Goal: Transaction & Acquisition: Purchase product/service

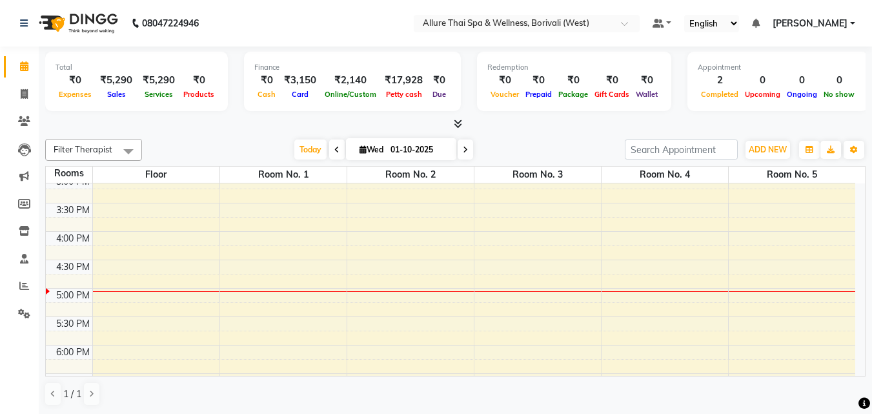
scroll to position [350, 0]
click at [510, 276] on div "9:00 AM 9:30 AM 10:00 AM 10:30 AM 11:00 AM 11:30 AM 12:00 PM 12:30 PM 1:00 PM 1…" at bounding box center [450, 259] width 809 height 851
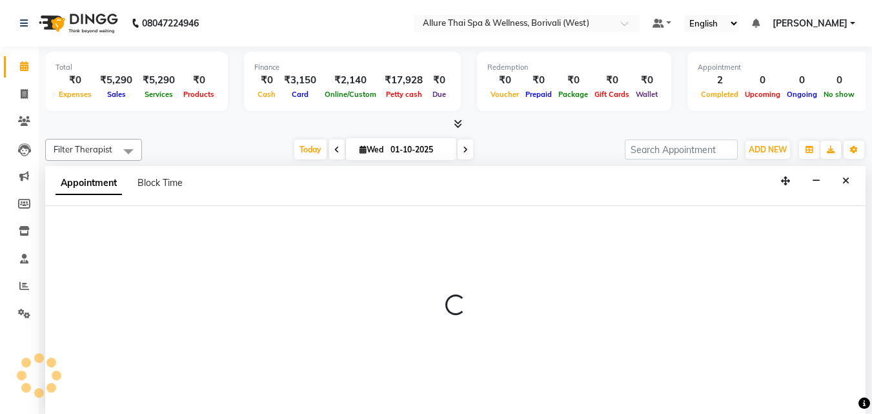
scroll to position [1, 0]
select select "1005"
select select "tentative"
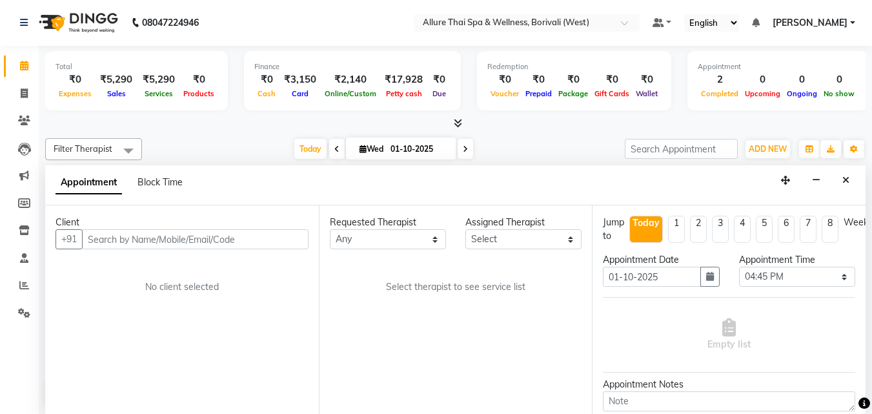
click at [272, 240] on input "text" at bounding box center [195, 239] width 226 height 20
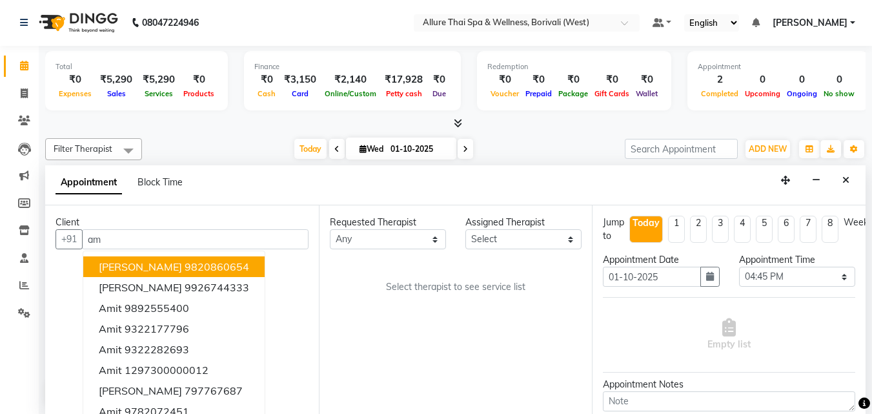
type input "a"
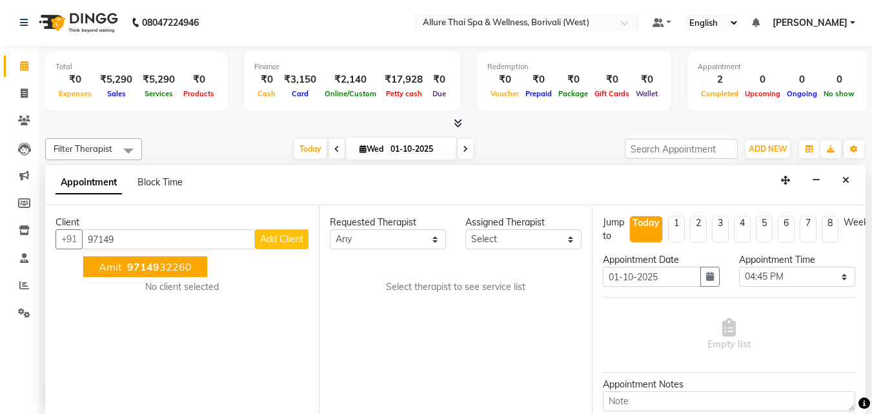
click at [153, 269] on span "97149" at bounding box center [143, 266] width 32 height 13
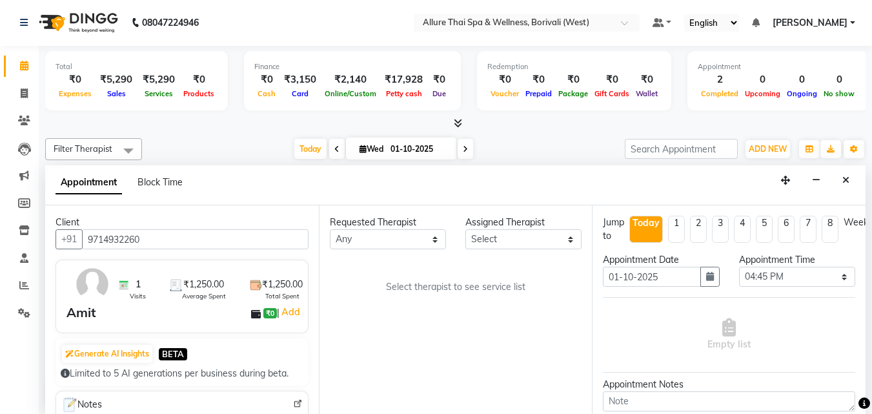
type input "9714932260"
click at [386, 236] on select "Any [PERSON_NAME] [PERSON_NAME]" at bounding box center [388, 239] width 116 height 20
select select "71484"
click at [330, 229] on select "Any [PERSON_NAME] [PERSON_NAME]" at bounding box center [388, 239] width 116 height 20
select select "71484"
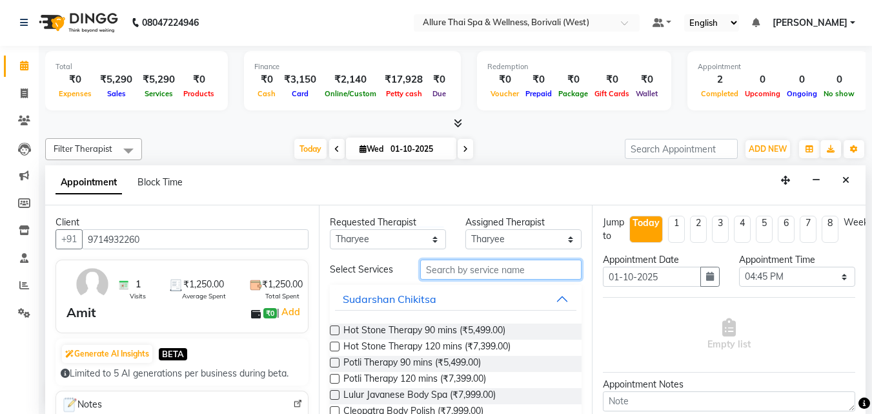
click at [472, 268] on input "text" at bounding box center [500, 269] width 161 height 20
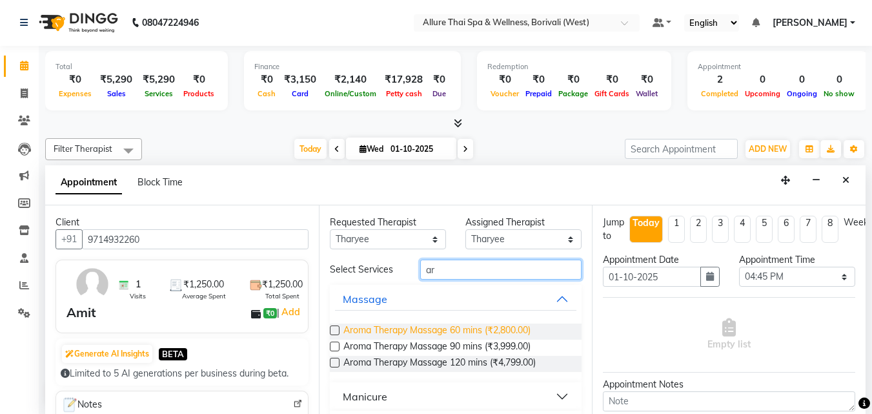
type input "ar"
click at [450, 327] on span "Aroma Therapy Massage 60 mins (₹2,800.00)" at bounding box center [436, 331] width 187 height 16
checkbox input "true"
select select "4285"
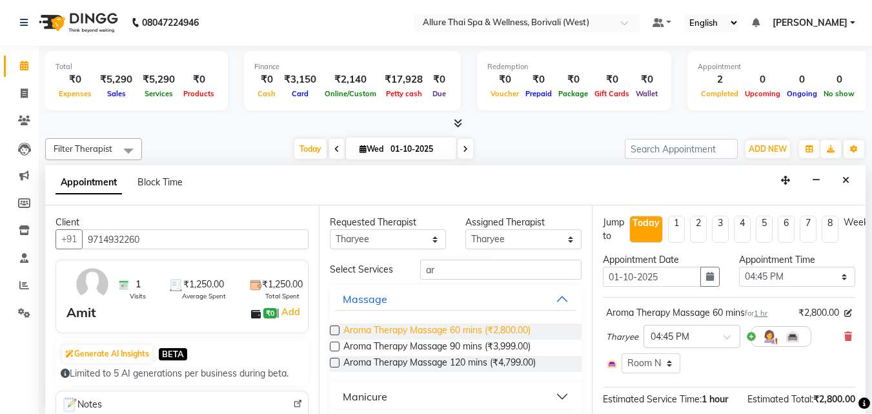
checkbox input "false"
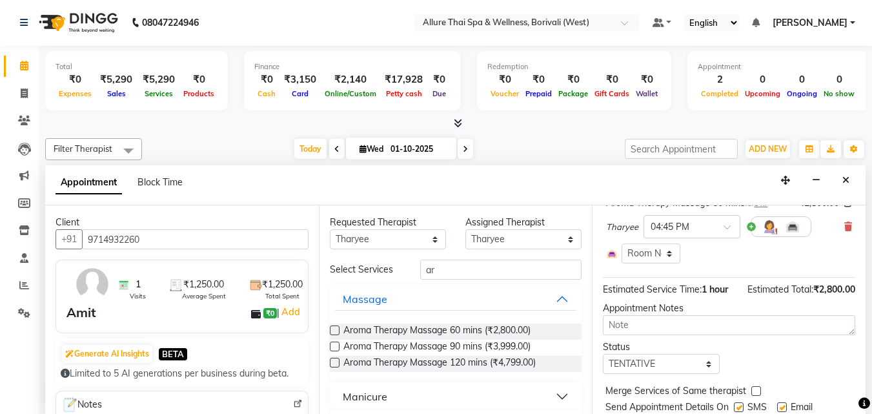
scroll to position [161, 0]
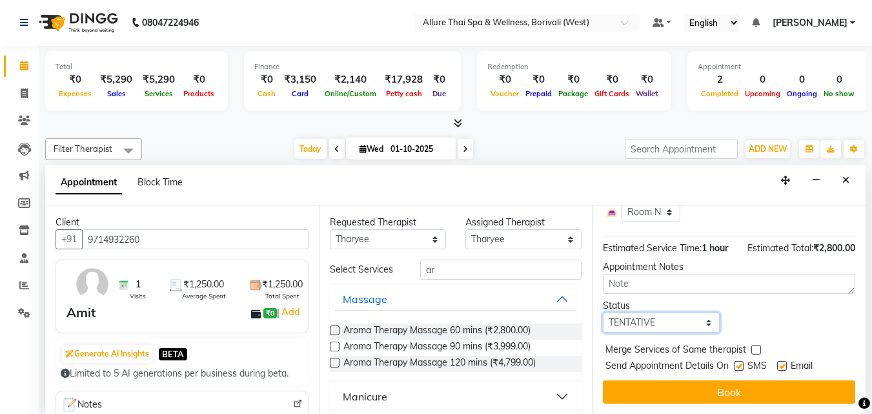
click at [706, 315] on select "Select TENTATIVE CONFIRM CHECK-IN UPCOMING" at bounding box center [661, 322] width 116 height 20
select select "check-in"
click at [603, 312] on select "Select TENTATIVE CONFIRM CHECK-IN UPCOMING" at bounding box center [661, 322] width 116 height 20
click at [739, 361] on label at bounding box center [739, 366] width 10 height 10
click at [739, 363] on input "checkbox" at bounding box center [738, 367] width 8 height 8
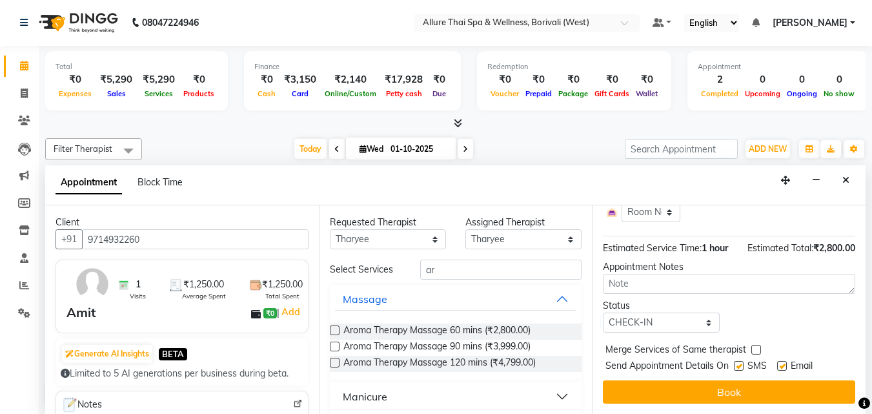
checkbox input "false"
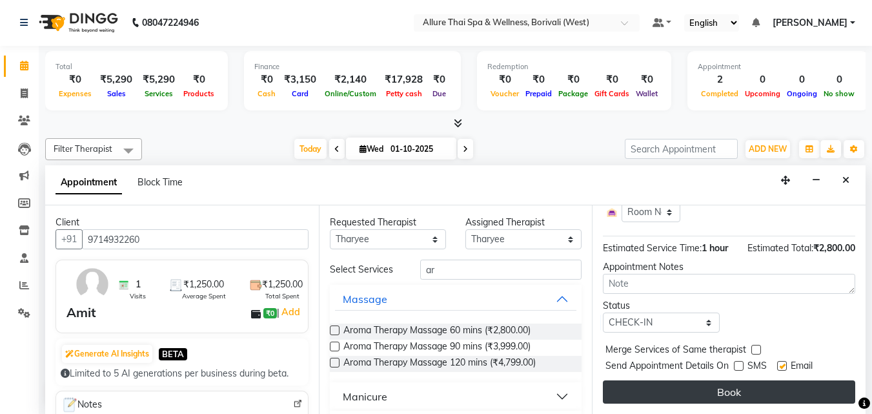
click at [734, 380] on button "Book" at bounding box center [729, 391] width 252 height 23
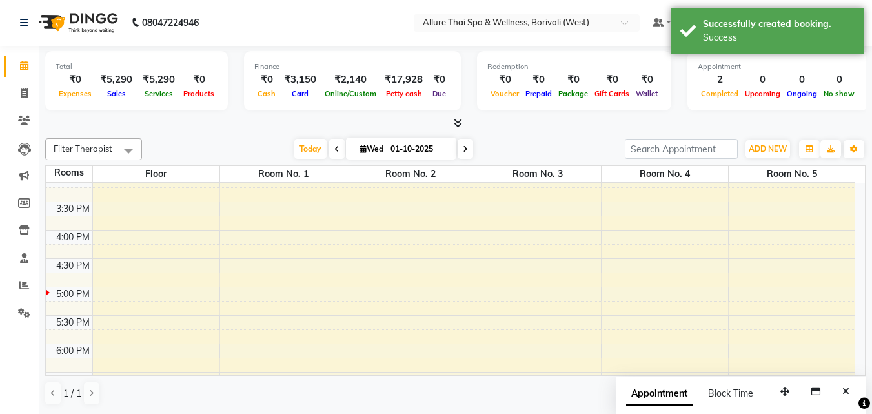
scroll to position [0, 0]
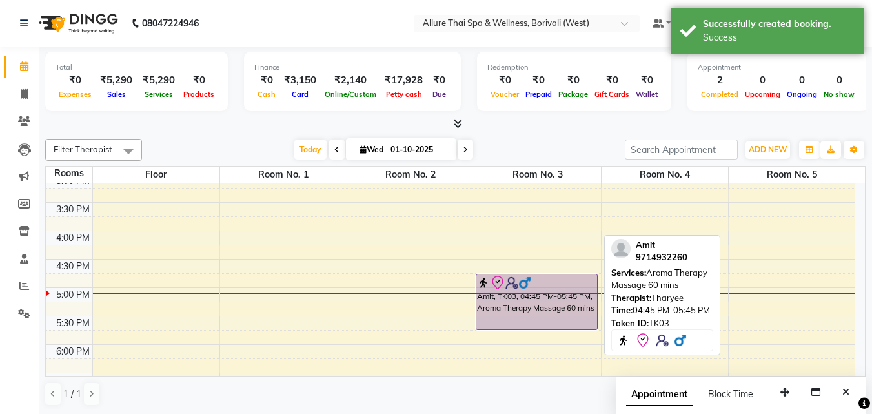
click at [550, 319] on div "Amit, TK03, 04:45 PM-05:45 PM, Aroma Therapy Massage 60 mins" at bounding box center [536, 301] width 121 height 55
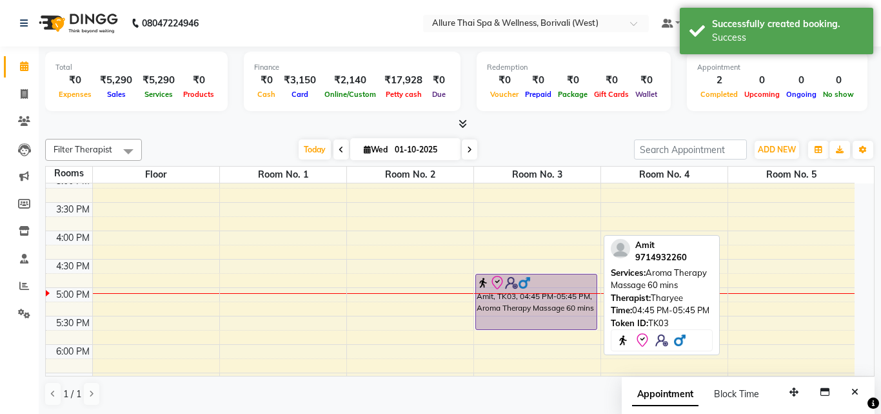
select select "8"
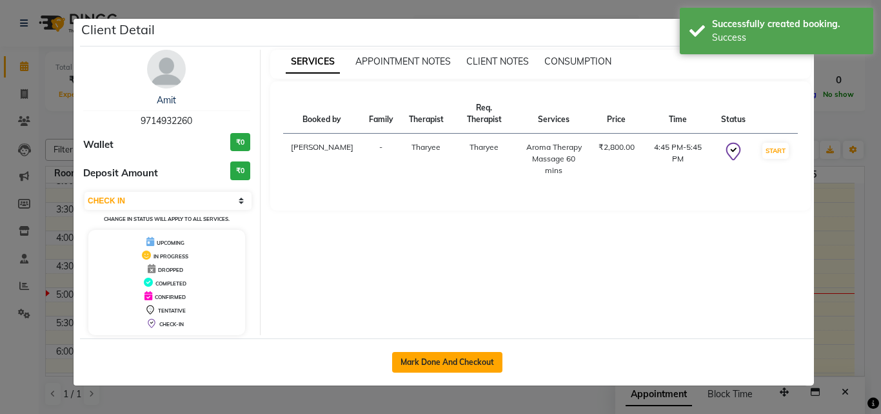
click at [488, 366] on button "Mark Done And Checkout" at bounding box center [447, 362] width 110 height 21
select select "6772"
select select "service"
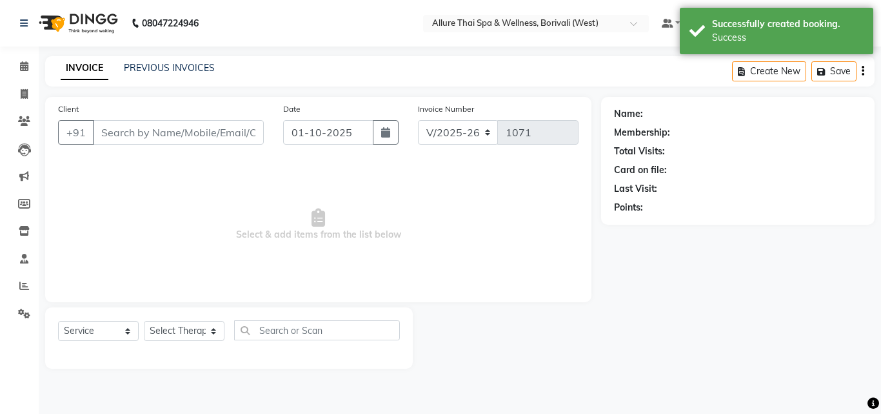
type input "9714932260"
select select "71484"
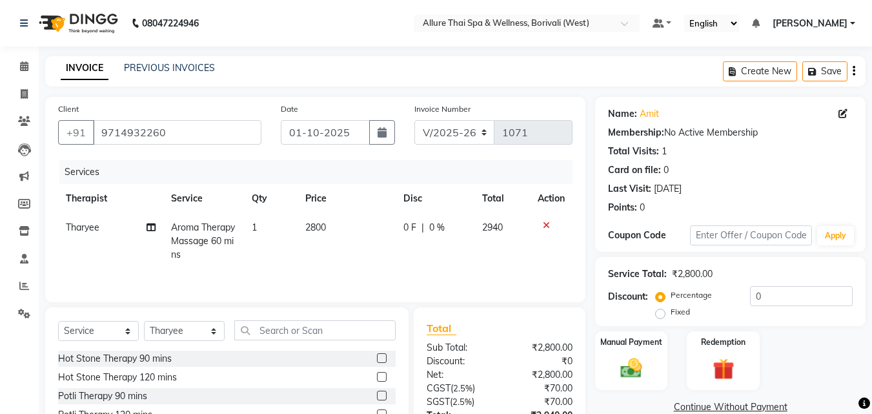
click at [670, 312] on label "Fixed" at bounding box center [679, 312] width 19 height 12
click at [663, 312] on input "Fixed" at bounding box center [662, 311] width 9 height 9
radio input "true"
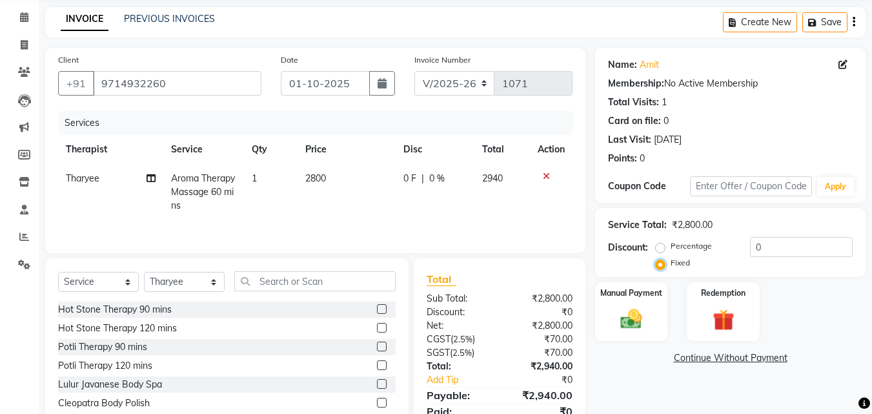
scroll to position [68, 0]
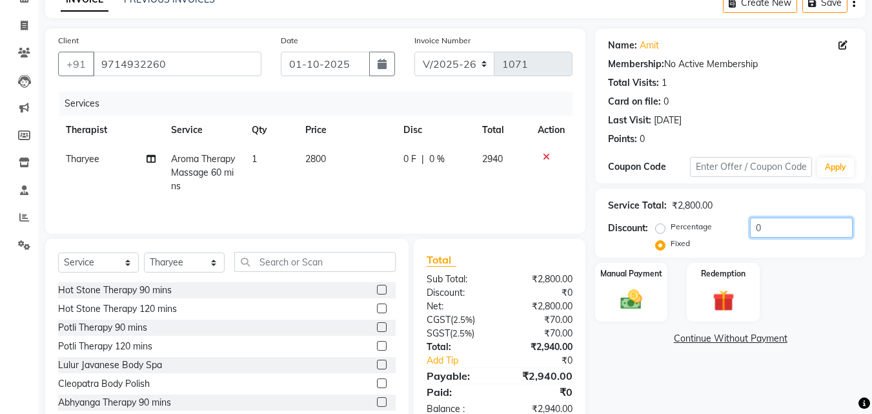
click at [797, 232] on input "0" at bounding box center [801, 227] width 103 height 20
type input "1300"
click at [626, 288] on img at bounding box center [631, 299] width 36 height 26
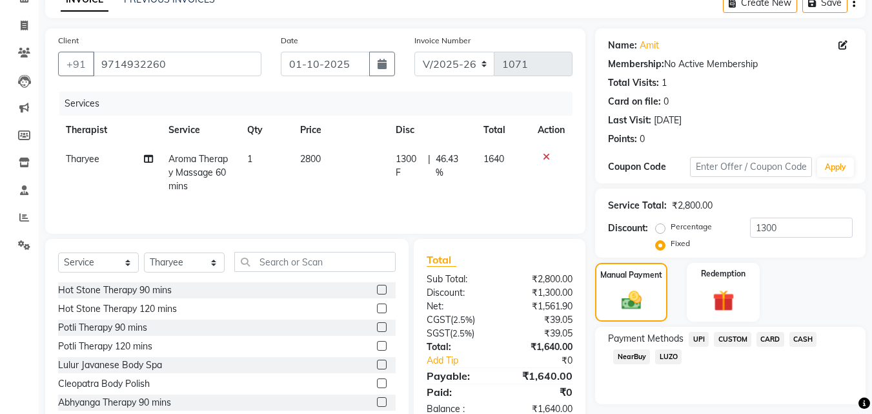
scroll to position [105, 0]
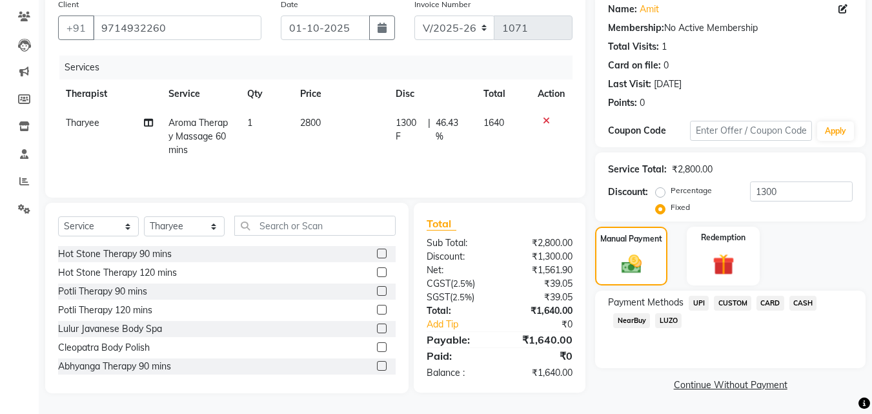
drag, startPoint x: 738, startPoint y: 319, endPoint x: 801, endPoint y: 303, distance: 65.4
click at [801, 303] on div "Payment Methods UPI CUSTOM CARD CASH NearBuy LUZO" at bounding box center [730, 312] width 245 height 35
click at [801, 303] on span "CASH" at bounding box center [803, 302] width 28 height 15
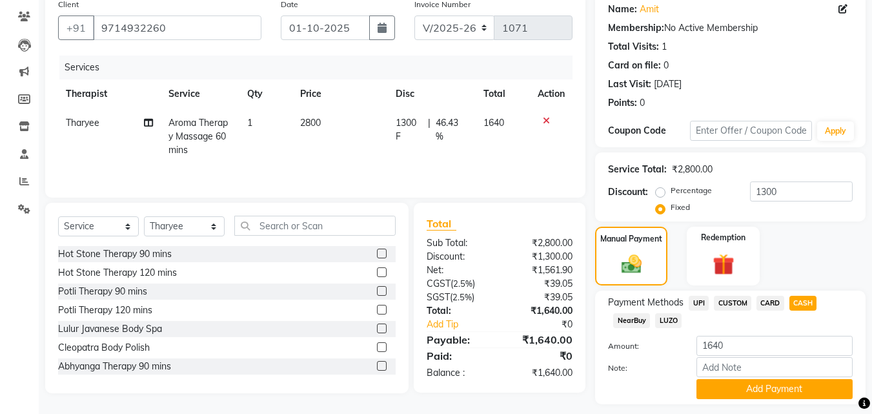
scroll to position [141, 0]
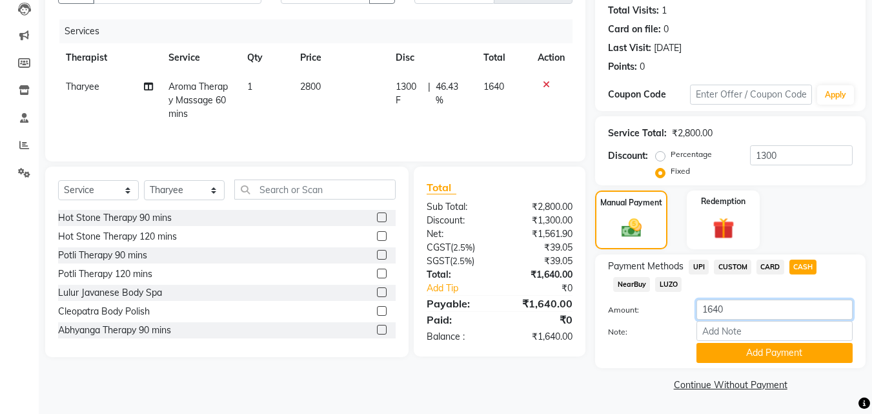
click at [742, 305] on input "1640" at bounding box center [774, 309] width 156 height 20
type input "1"
type input "1200"
click at [742, 357] on button "Add Payment" at bounding box center [774, 353] width 156 height 20
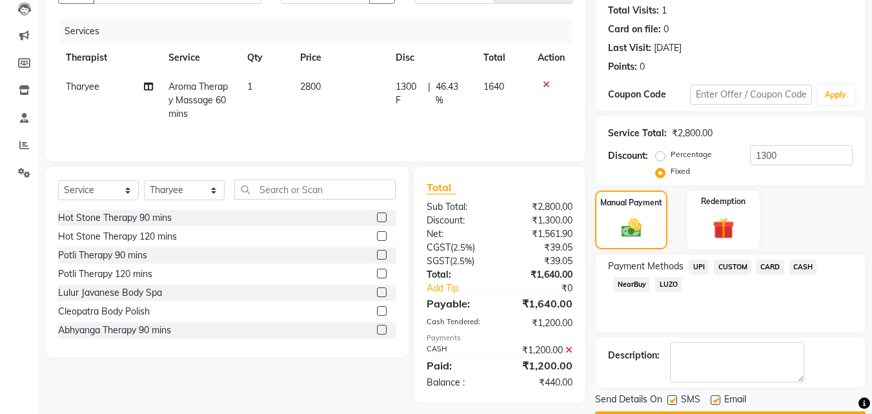
scroll to position [177, 0]
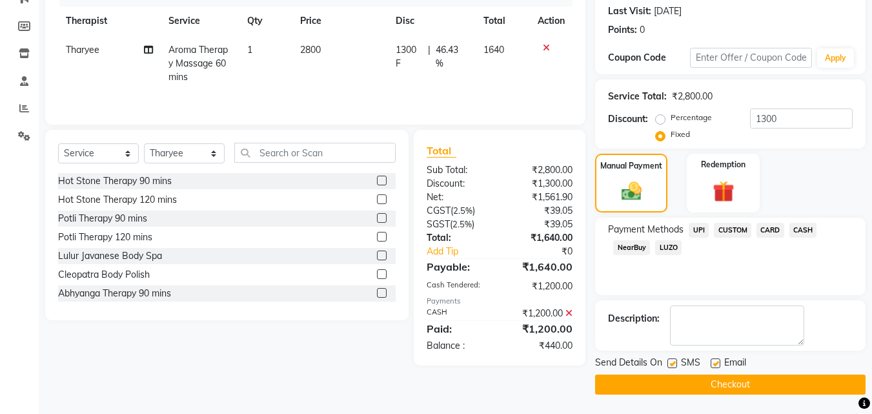
click at [673, 361] on label at bounding box center [672, 363] width 10 height 10
click at [673, 361] on input "checkbox" at bounding box center [671, 363] width 8 height 8
checkbox input "false"
click at [690, 382] on button "Checkout" at bounding box center [730, 384] width 270 height 20
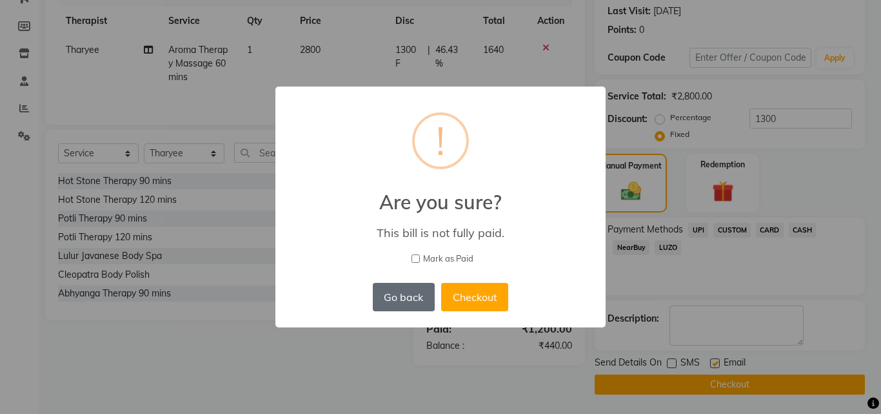
click at [405, 299] on button "Go back" at bounding box center [404, 297] width 62 height 28
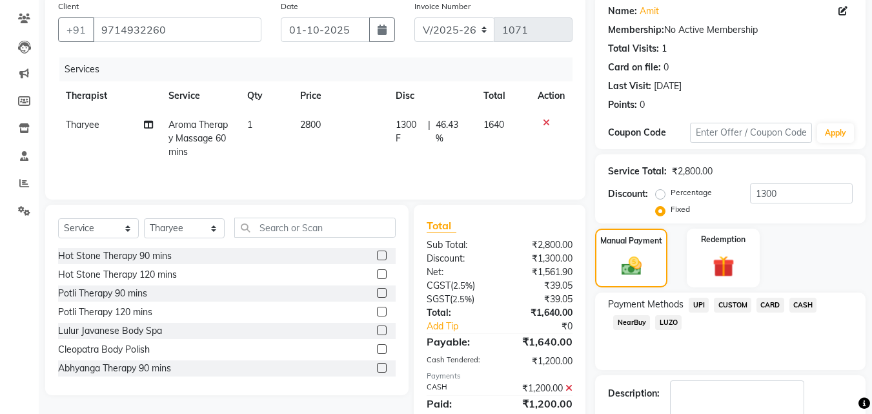
scroll to position [99, 0]
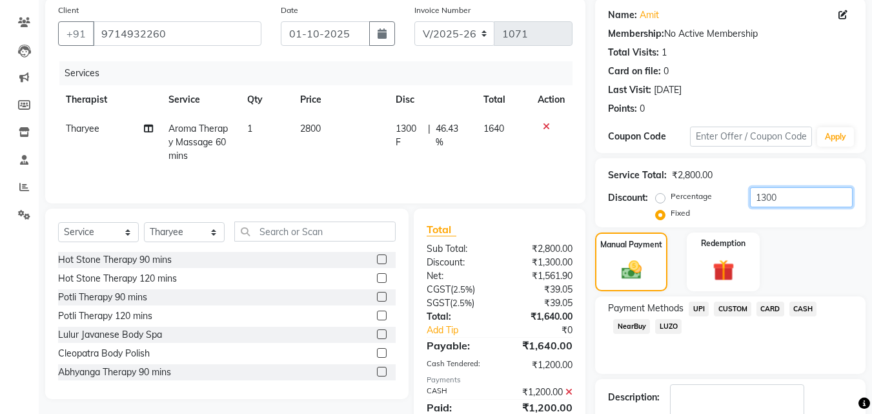
click at [811, 195] on input "1300" at bounding box center [801, 197] width 103 height 20
type input "1"
type input "1300"
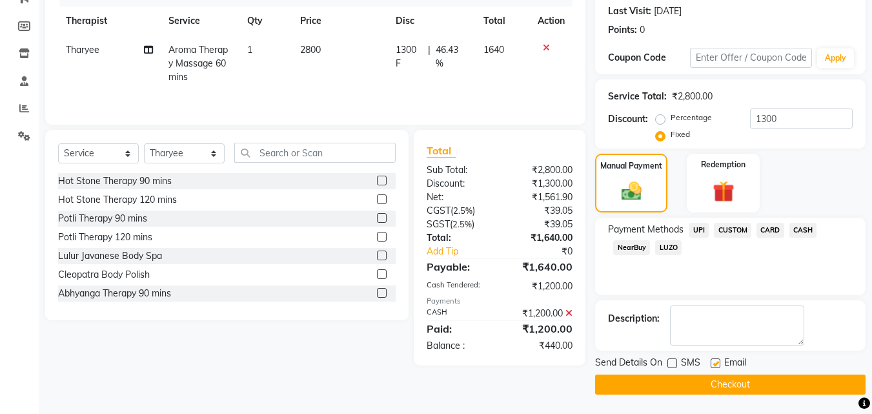
click at [808, 229] on span "CASH" at bounding box center [803, 230] width 28 height 15
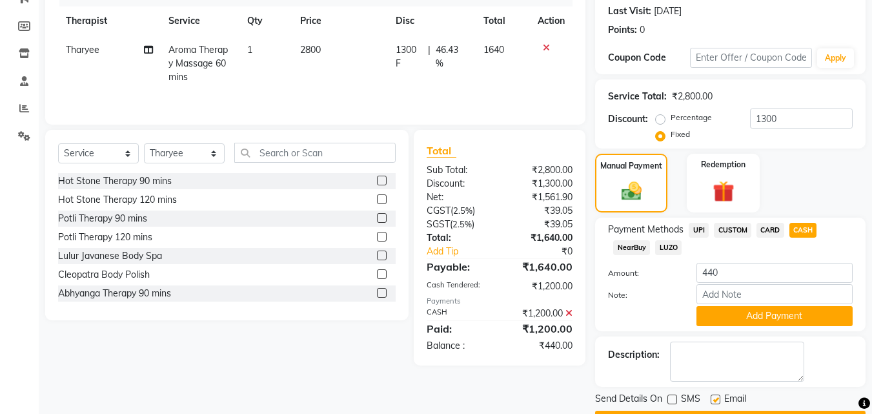
scroll to position [214, 0]
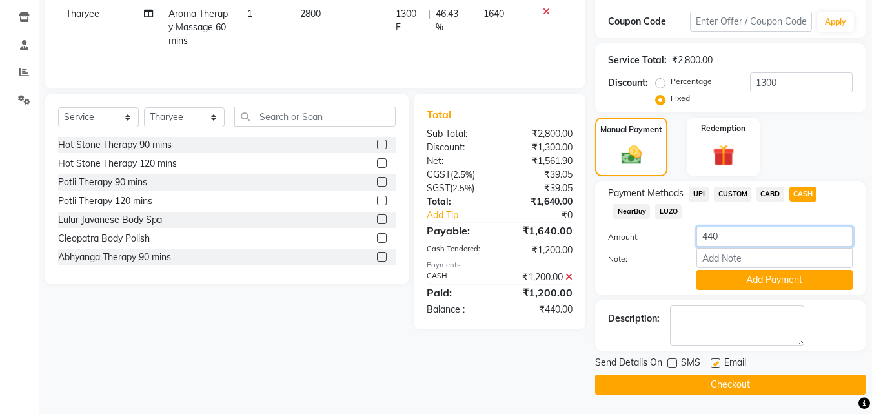
click at [776, 237] on input "440" at bounding box center [774, 236] width 156 height 20
type input "4"
click at [753, 392] on button "Checkout" at bounding box center [730, 384] width 270 height 20
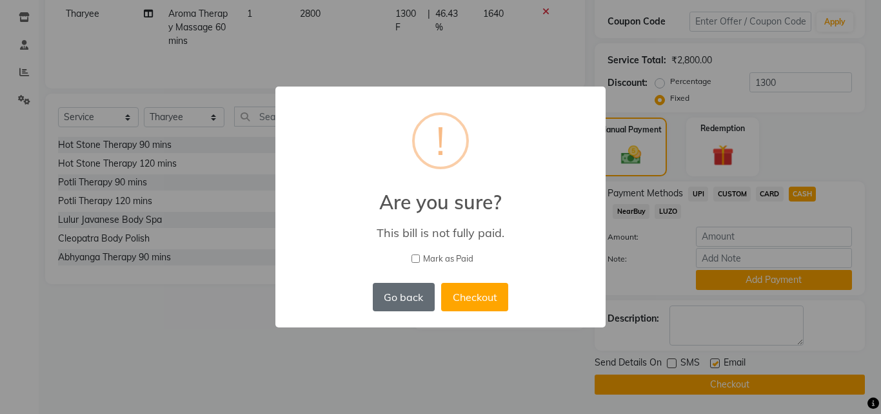
click at [410, 293] on button "Go back" at bounding box center [404, 297] width 62 height 28
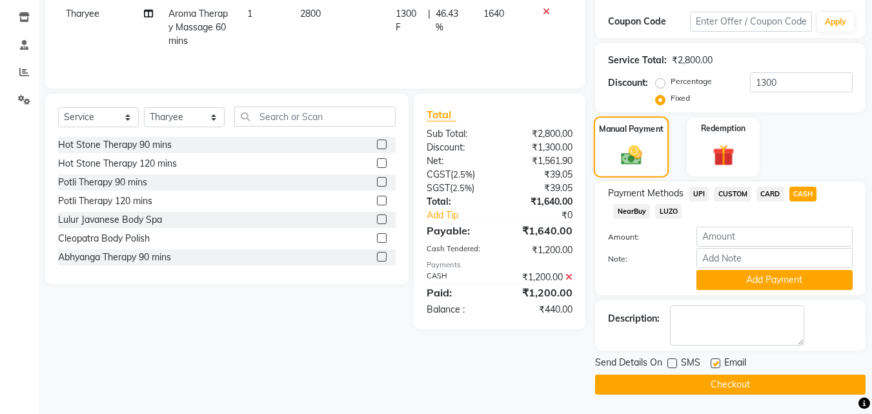
click at [642, 144] on img at bounding box center [631, 155] width 34 height 25
click at [761, 284] on button "Add Payment" at bounding box center [774, 280] width 156 height 20
click at [761, 378] on button "Checkout" at bounding box center [730, 384] width 270 height 20
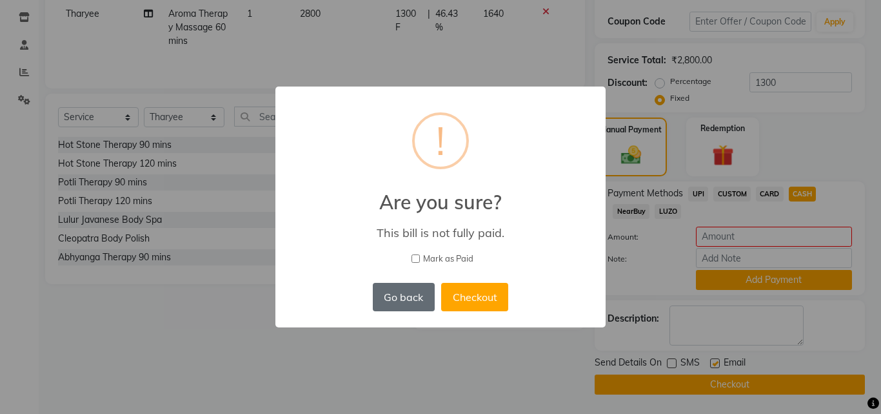
click at [410, 301] on button "Go back" at bounding box center [404, 297] width 62 height 28
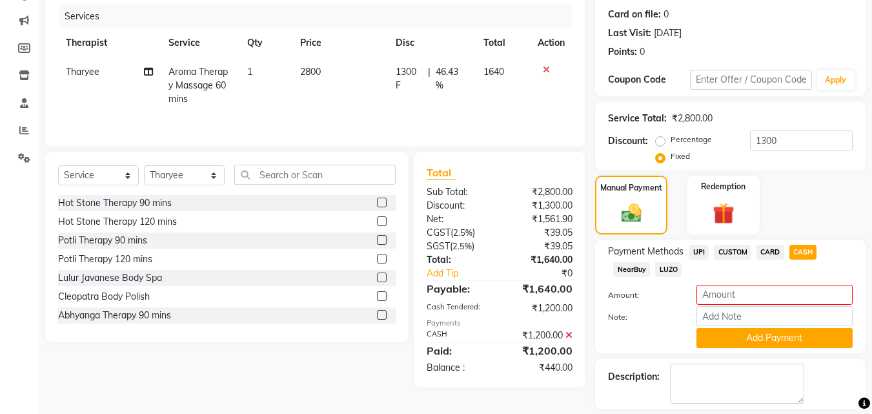
scroll to position [160, 0]
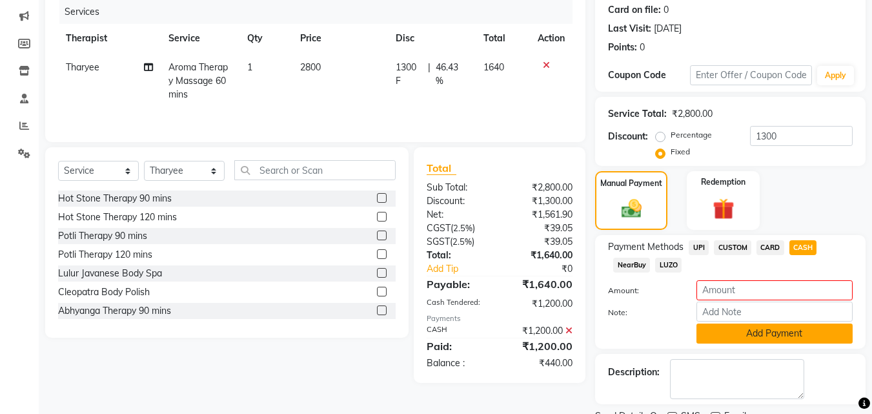
click at [742, 335] on button "Add Payment" at bounding box center [774, 333] width 156 height 20
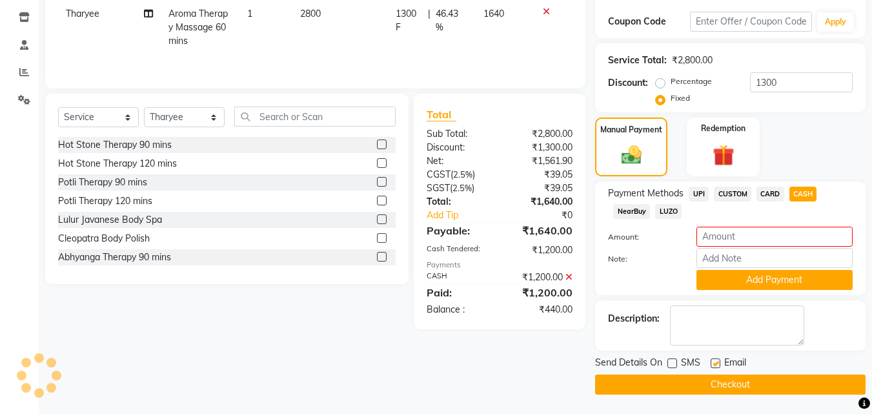
click at [703, 385] on button "Checkout" at bounding box center [730, 384] width 270 height 20
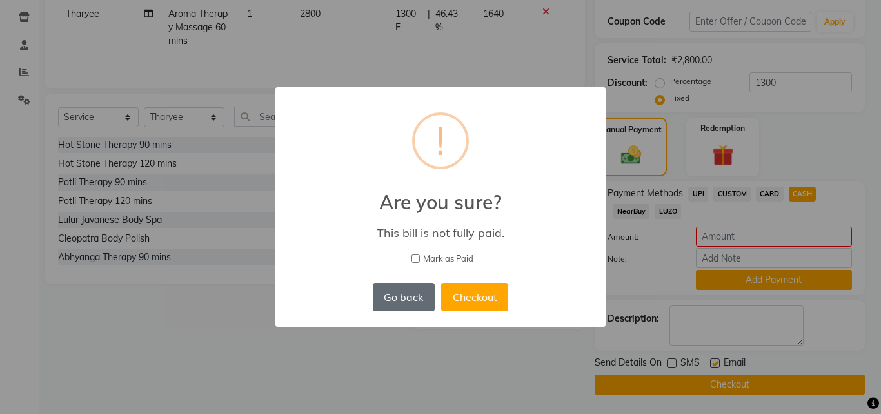
click at [410, 304] on button "Go back" at bounding box center [404, 297] width 62 height 28
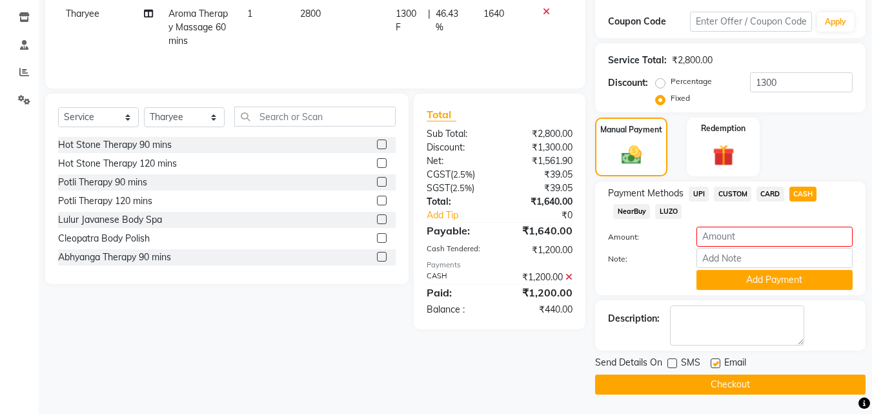
click at [684, 374] on button "Checkout" at bounding box center [730, 384] width 270 height 20
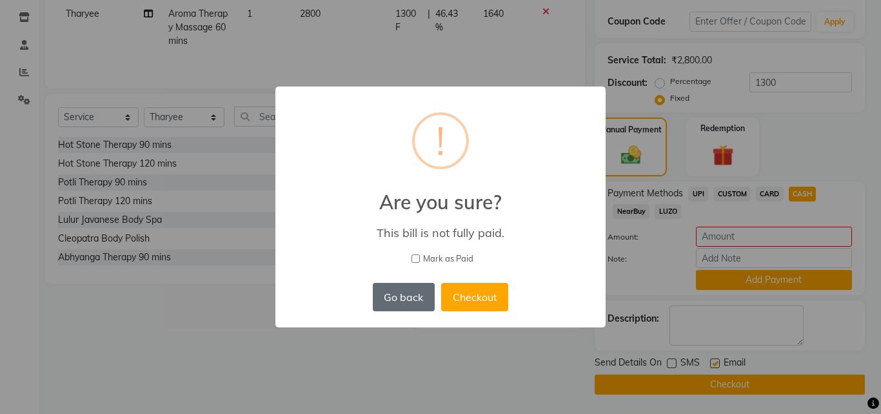
click at [419, 304] on button "Go back" at bounding box center [404, 297] width 62 height 28
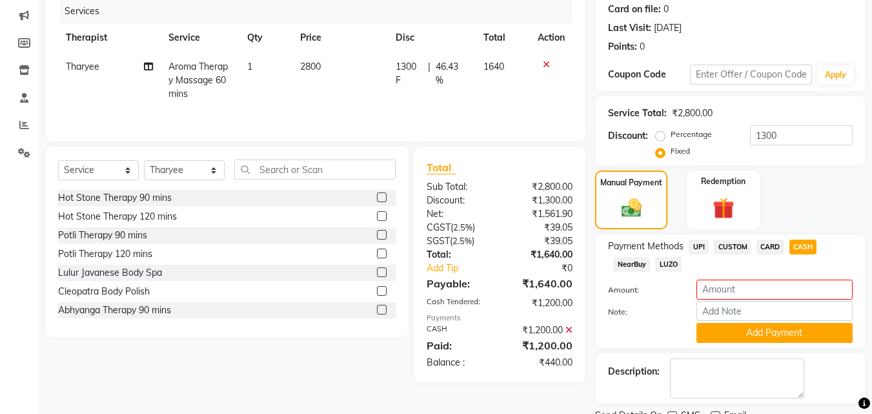
scroll to position [160, 0]
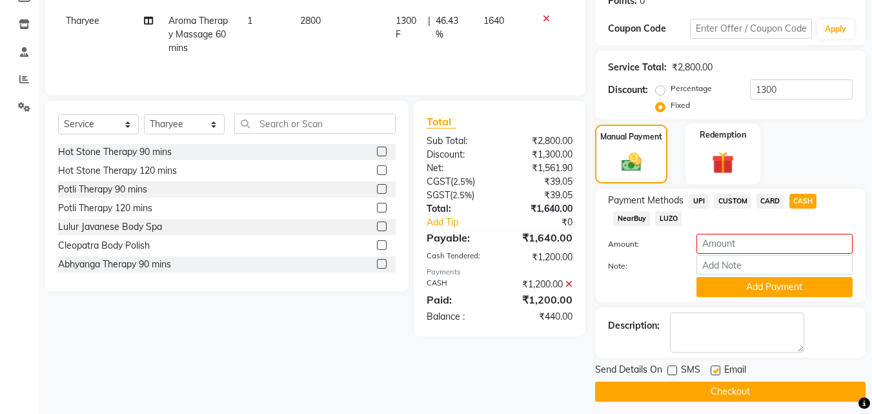
scroll to position [210, 0]
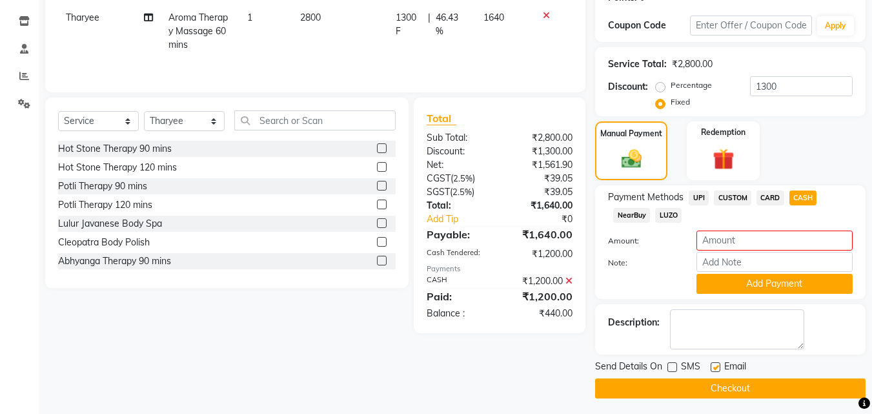
click at [699, 391] on button "Checkout" at bounding box center [730, 388] width 270 height 20
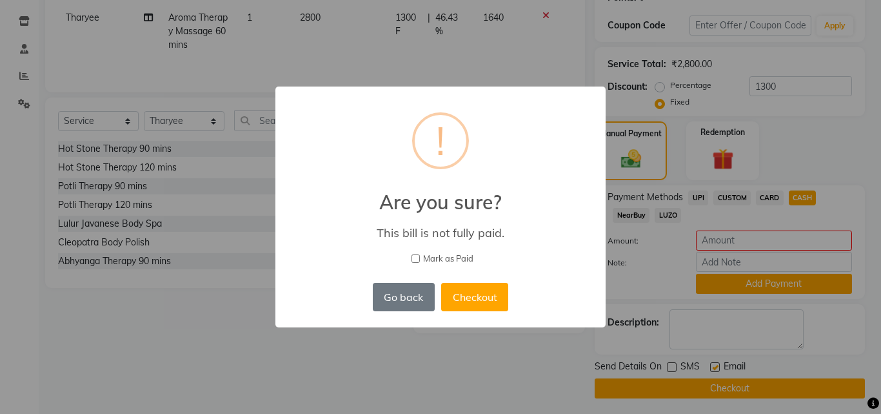
click at [422, 368] on div "× ! Are you sure? This bill is not fully paid. Mark as Paid Go back No Checkout" at bounding box center [440, 207] width 881 height 414
click at [412, 304] on button "Go back" at bounding box center [404, 297] width 62 height 28
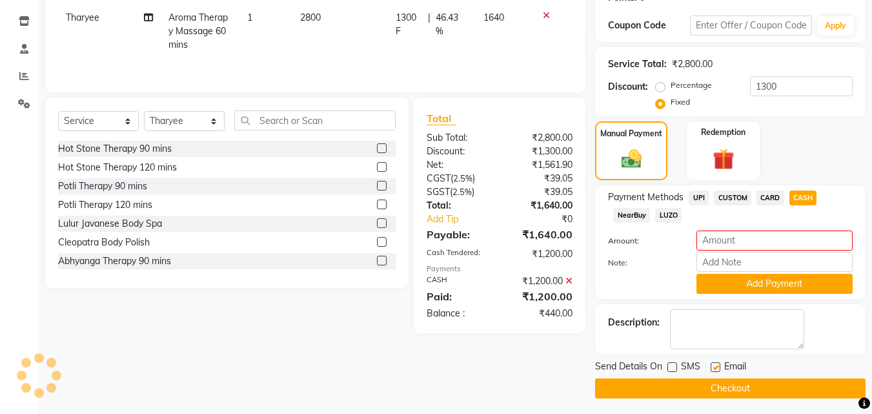
click at [766, 126] on div "Manual Payment Redemption" at bounding box center [730, 150] width 290 height 59
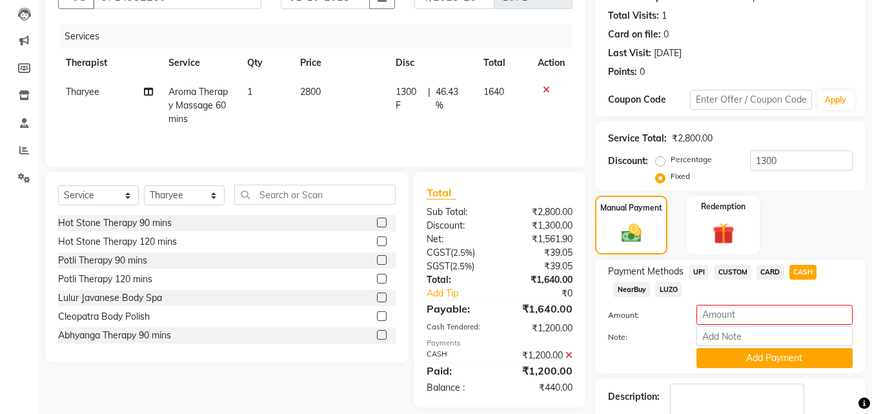
scroll to position [136, 0]
click at [643, 195] on div "Manual Payment" at bounding box center [631, 224] width 75 height 61
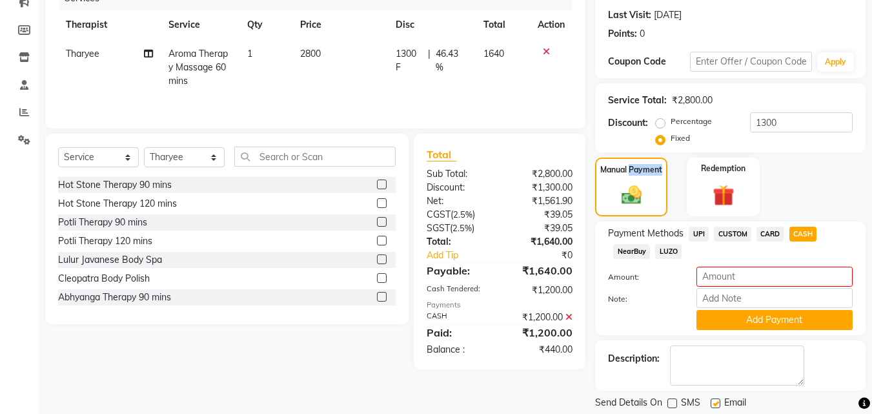
scroll to position [214, 0]
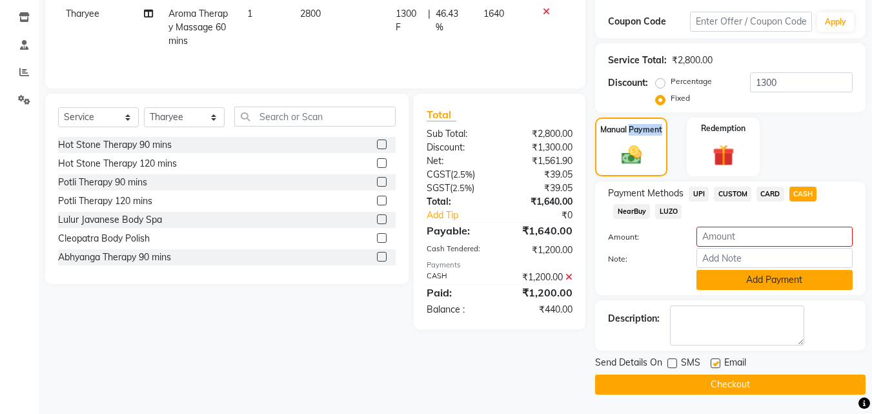
click at [759, 283] on button "Add Payment" at bounding box center [774, 280] width 156 height 20
click at [765, 234] on input "number" at bounding box center [774, 236] width 156 height 20
click at [763, 281] on button "Add Payment" at bounding box center [774, 280] width 156 height 20
click at [734, 388] on button "Checkout" at bounding box center [730, 384] width 270 height 20
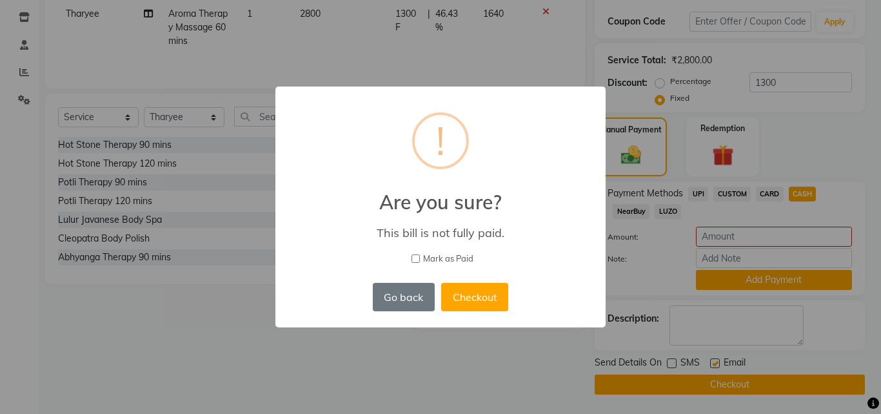
click at [446, 399] on div "× ! Are you sure? This bill is not fully paid. Mark as Paid Go back No Checkout" at bounding box center [440, 207] width 881 height 414
click at [399, 303] on button "Go back" at bounding box center [404, 297] width 62 height 28
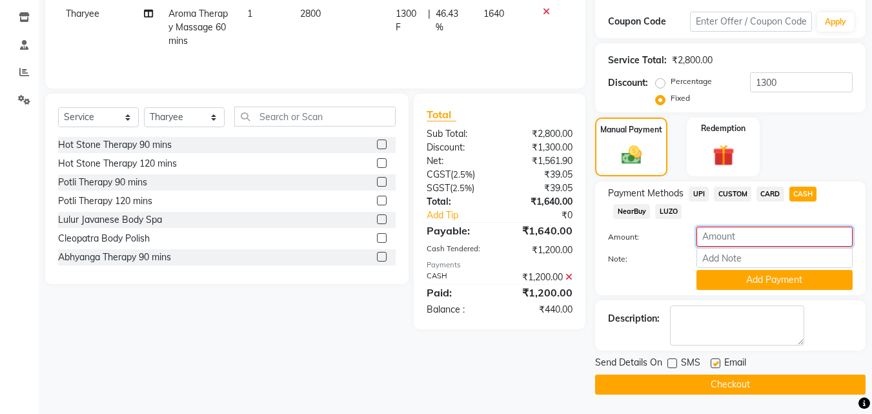
click at [706, 237] on input "number" at bounding box center [774, 236] width 156 height 20
click at [804, 73] on input "1300" at bounding box center [801, 82] width 103 height 20
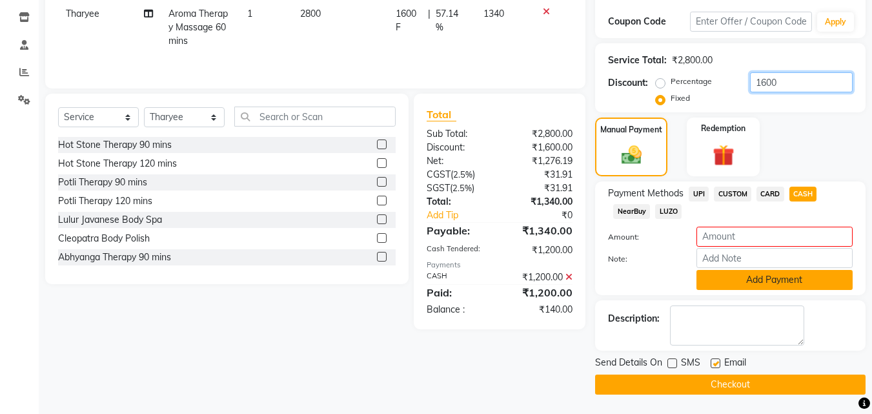
type input "1600"
click at [780, 278] on button "Add Payment" at bounding box center [774, 280] width 156 height 20
click at [760, 381] on button "Checkout" at bounding box center [730, 384] width 270 height 20
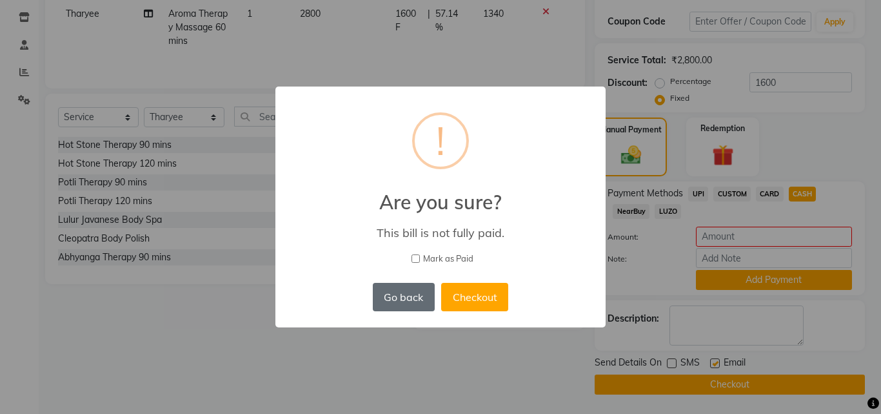
click at [412, 303] on button "Go back" at bounding box center [404, 297] width 62 height 28
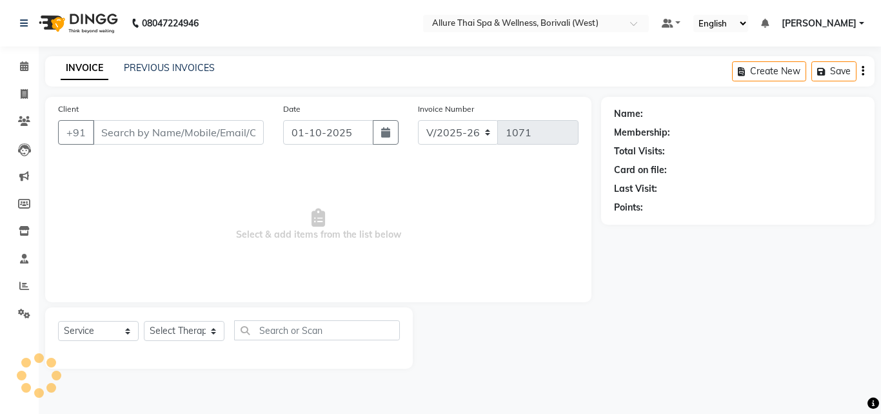
select select "6772"
select select "service"
type input "9714932260"
select select "71484"
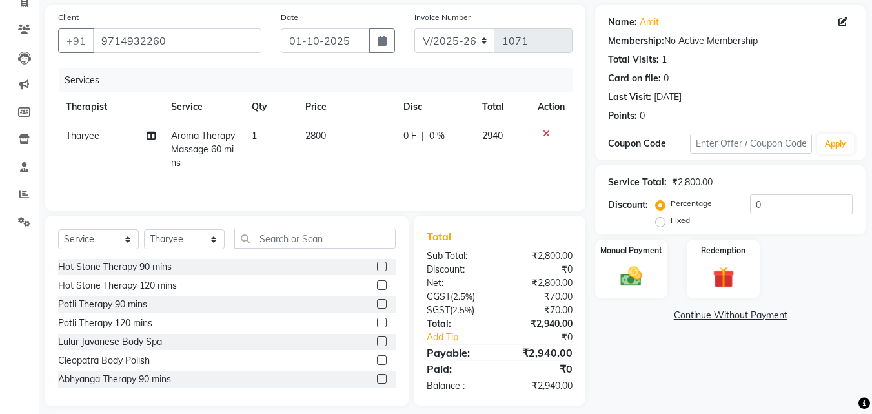
scroll to position [92, 0]
click at [670, 220] on label "Fixed" at bounding box center [679, 220] width 19 height 12
click at [661, 220] on input "Fixed" at bounding box center [662, 219] width 9 height 9
radio input "true"
click at [776, 199] on input "0" at bounding box center [801, 204] width 103 height 20
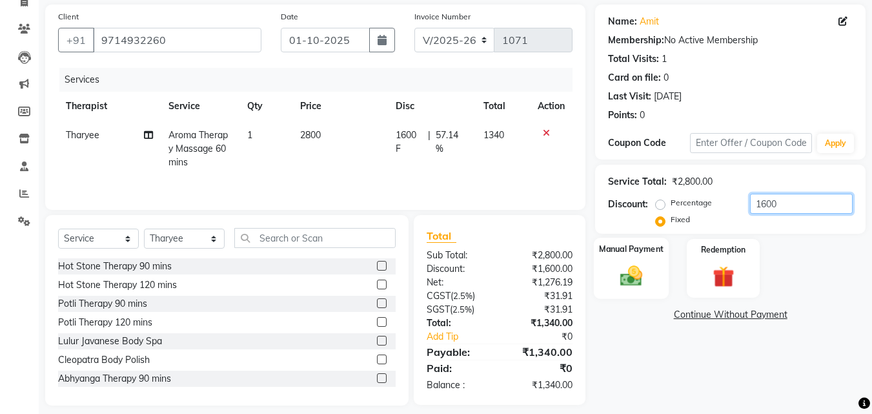
type input "1600"
click at [646, 287] on img at bounding box center [631, 276] width 36 height 26
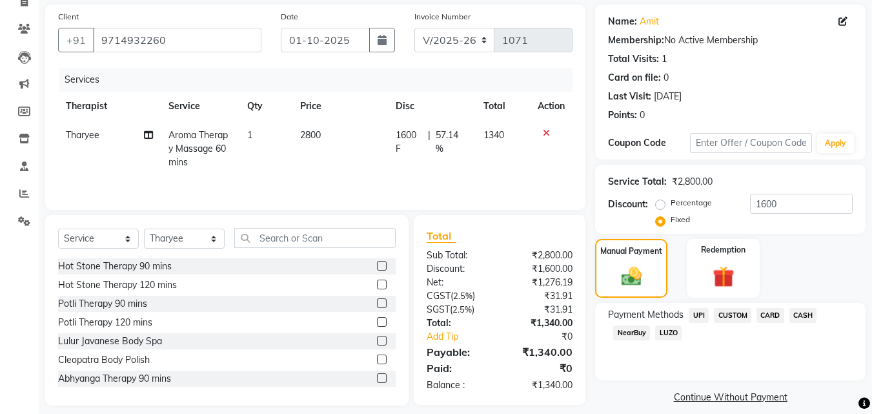
click at [814, 310] on span "CASH" at bounding box center [803, 315] width 28 height 15
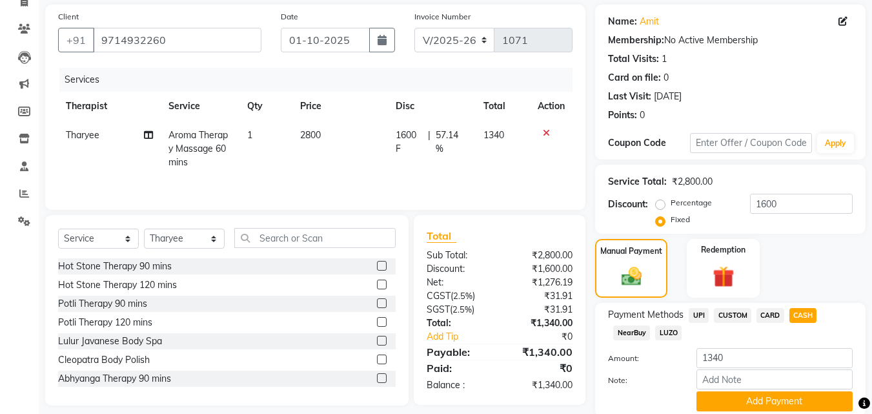
scroll to position [141, 0]
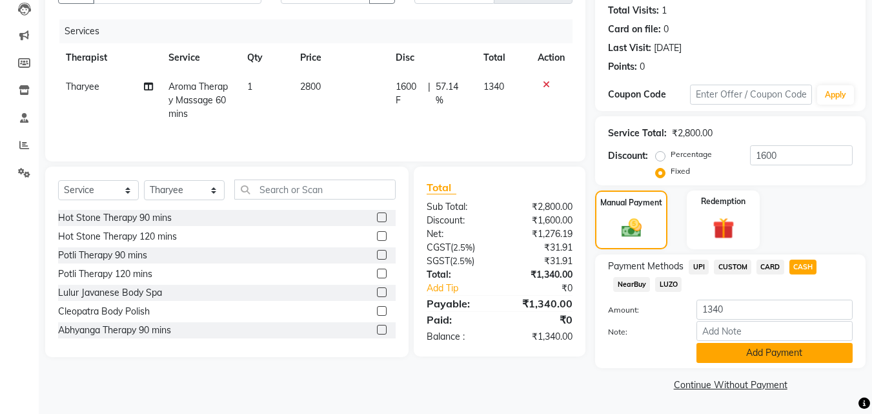
click at [799, 357] on button "Add Payment" at bounding box center [774, 353] width 156 height 20
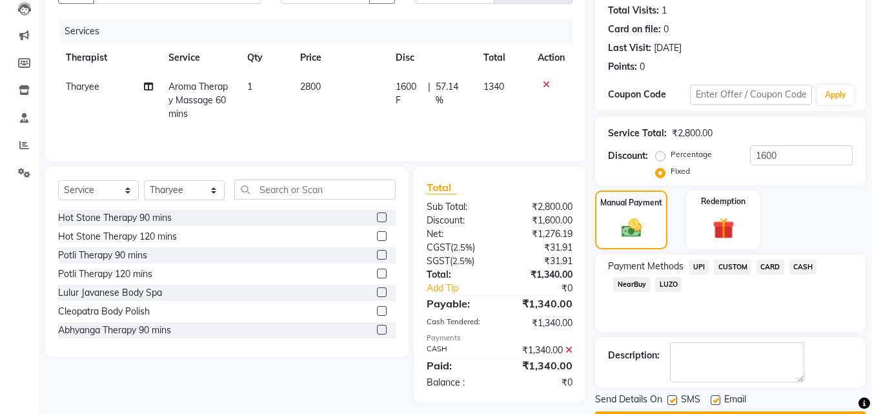
scroll to position [177, 0]
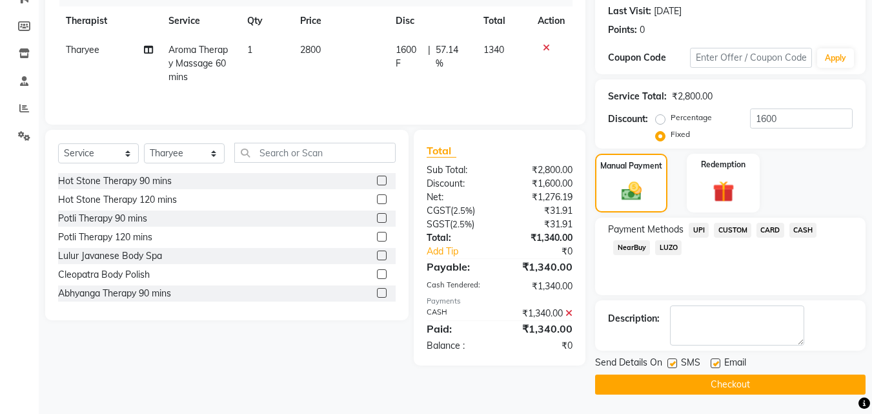
click at [674, 365] on label at bounding box center [672, 363] width 10 height 10
click at [674, 365] on input "checkbox" at bounding box center [671, 363] width 8 height 8
checkbox input "false"
click at [679, 376] on button "Checkout" at bounding box center [730, 384] width 270 height 20
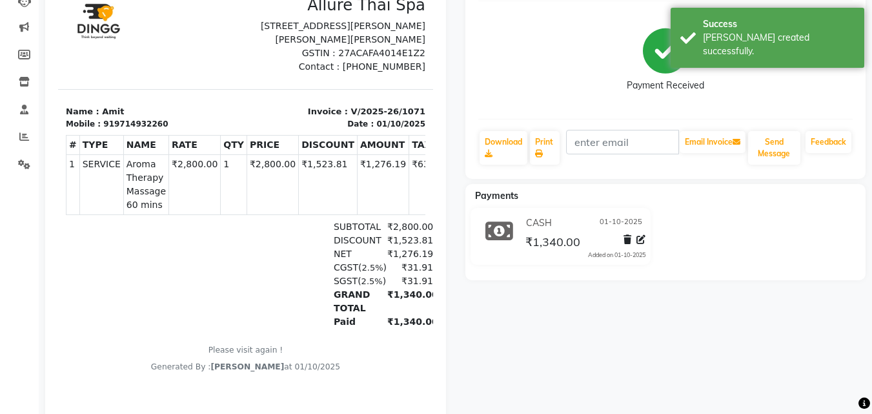
scroll to position [203, 0]
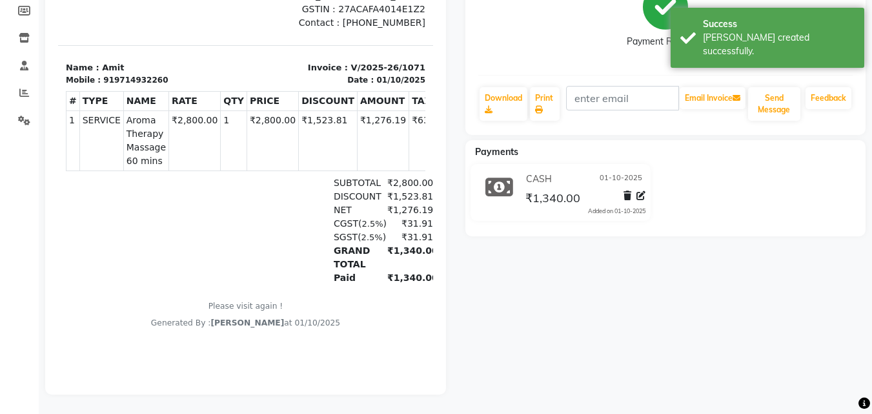
select select "6772"
select select "service"
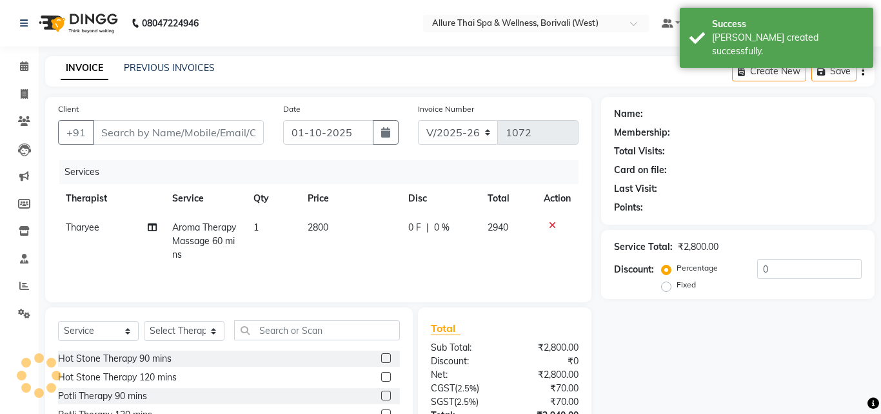
type input "9714932260"
select select "71484"
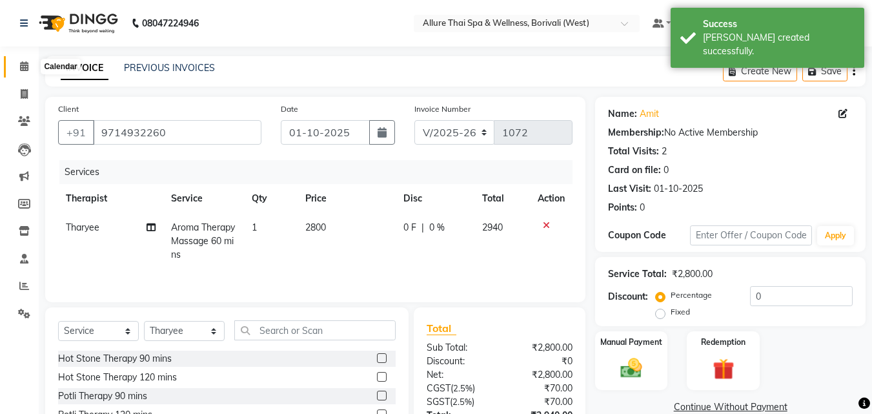
click at [21, 63] on icon at bounding box center [24, 66] width 8 height 10
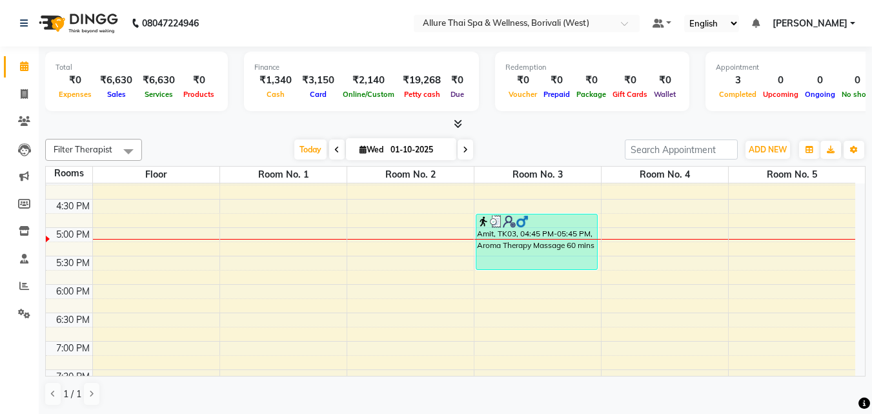
scroll to position [413, 0]
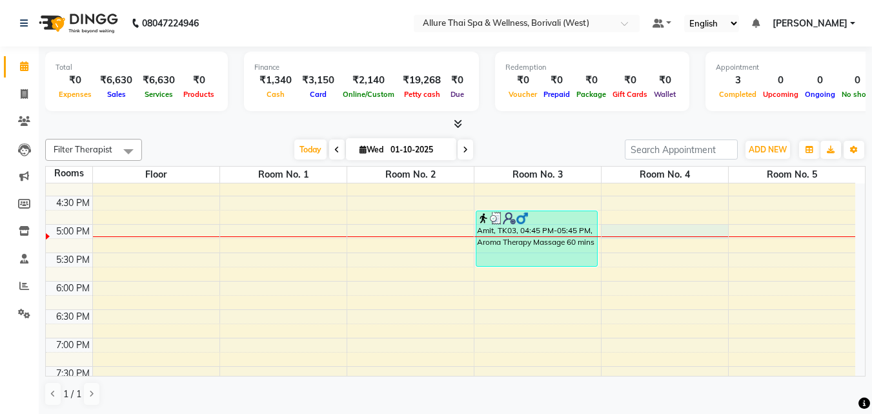
click at [678, 232] on div "9:00 AM 9:30 AM 10:00 AM 10:30 AM 11:00 AM 11:30 AM 12:00 PM 12:30 PM 1:00 PM 1…" at bounding box center [450, 195] width 809 height 851
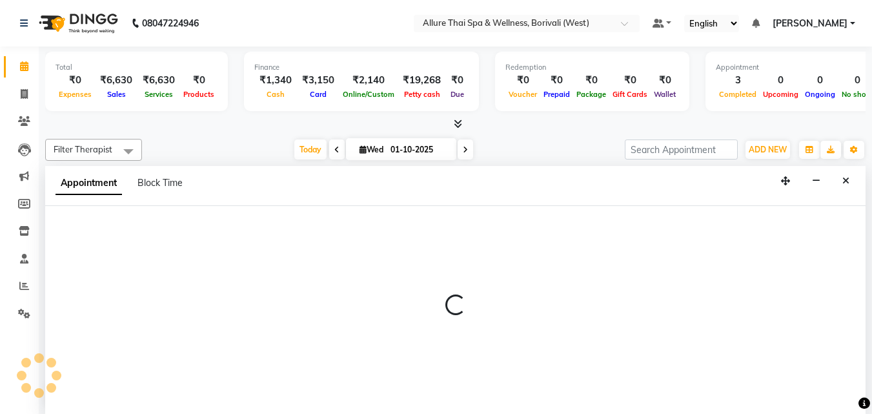
scroll to position [1, 0]
select select "1020"
select select "tentative"
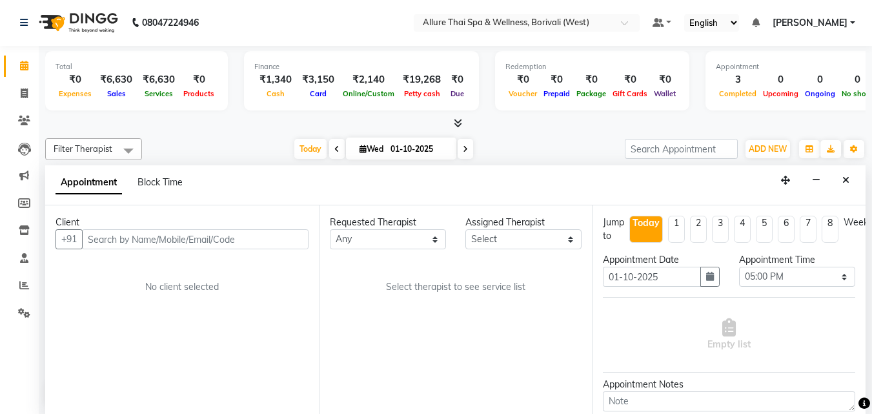
click at [261, 240] on input "text" at bounding box center [195, 239] width 226 height 20
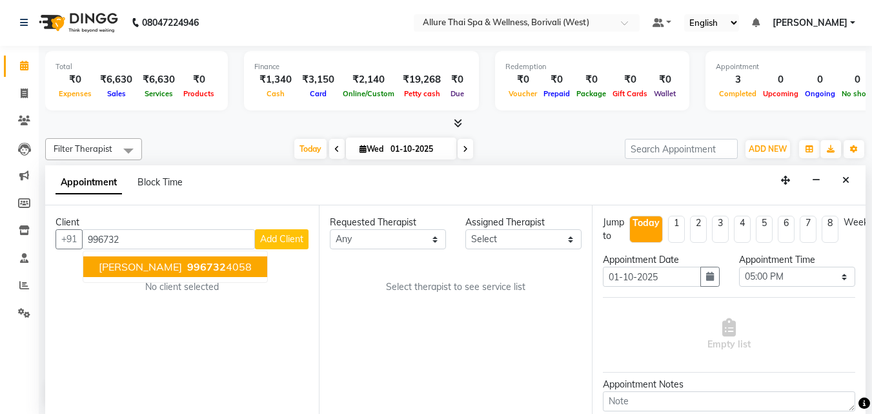
click at [210, 266] on span "996732" at bounding box center [206, 266] width 39 height 13
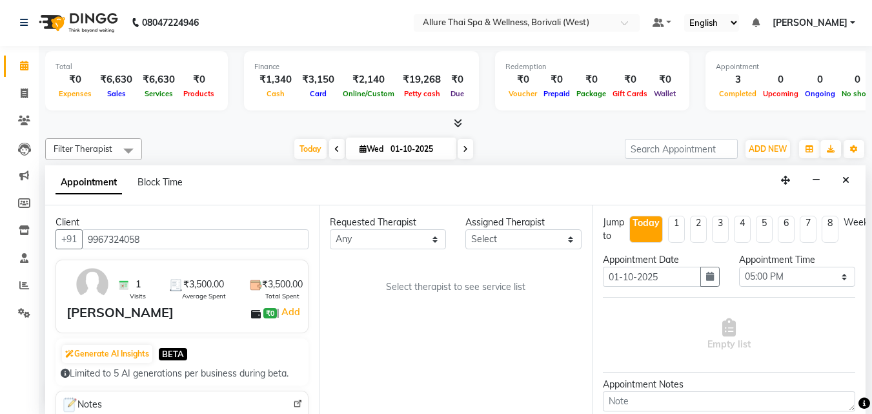
type input "9967324058"
click at [25, 58] on link "Calendar" at bounding box center [19, 65] width 31 height 21
click at [25, 88] on icon at bounding box center [24, 93] width 7 height 10
click at [25, 88] on span at bounding box center [24, 93] width 23 height 15
select select "service"
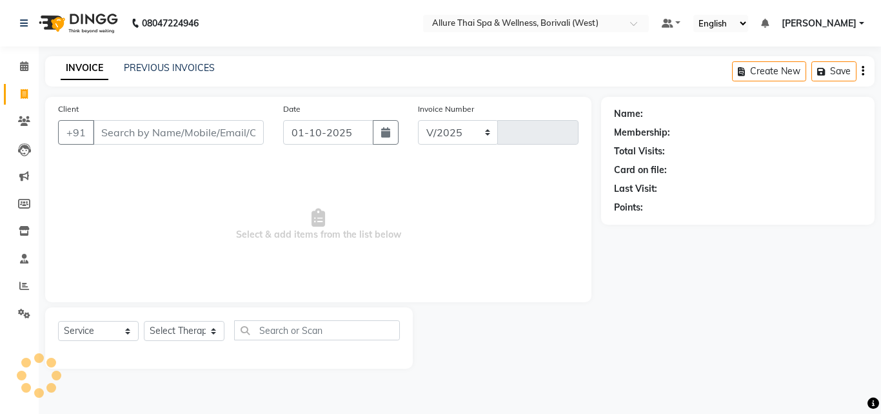
select select "6772"
type input "1072"
click at [22, 65] on icon at bounding box center [24, 66] width 8 height 10
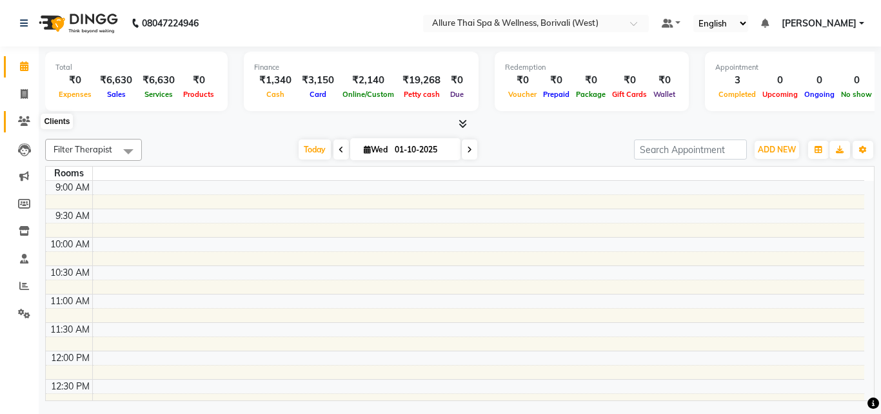
click at [26, 114] on span at bounding box center [24, 121] width 23 height 15
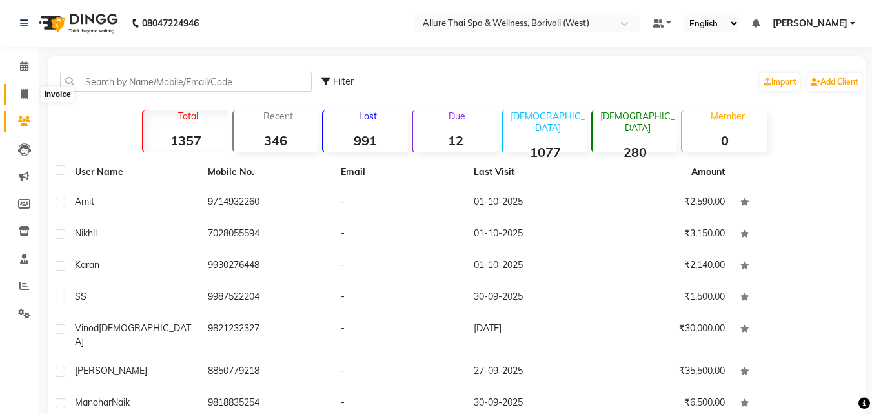
click at [26, 89] on icon at bounding box center [24, 94] width 7 height 10
select select "6772"
select select "service"
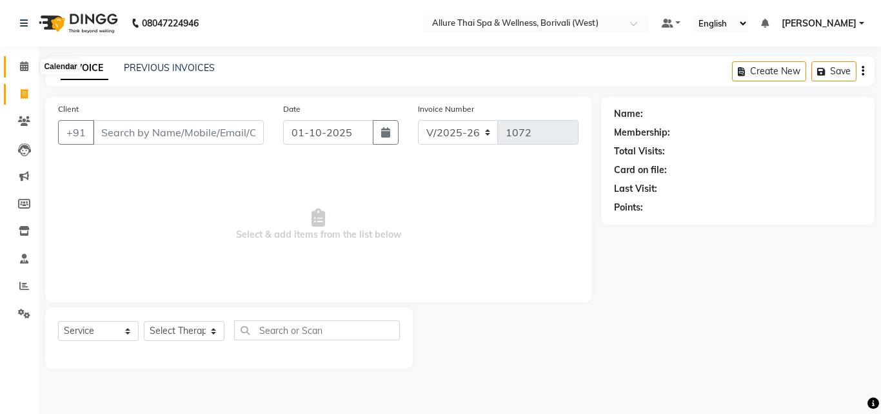
click at [21, 67] on icon at bounding box center [24, 66] width 8 height 10
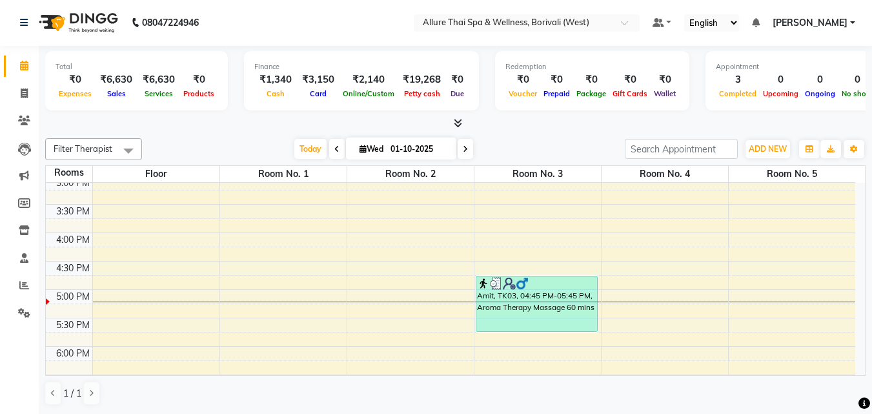
scroll to position [389, 0]
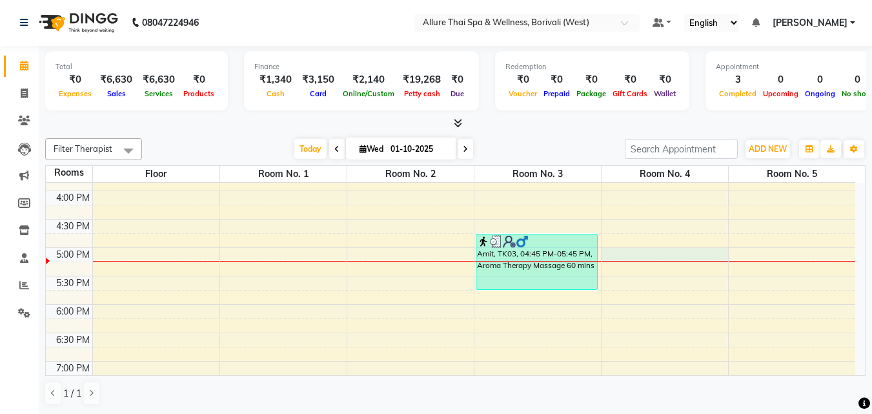
click at [666, 254] on div "9:00 AM 9:30 AM 10:00 AM 10:30 AM 11:00 AM 11:30 AM 12:00 PM 12:30 PM 1:00 PM 1…" at bounding box center [450, 219] width 809 height 851
select select "1020"
select select "tentative"
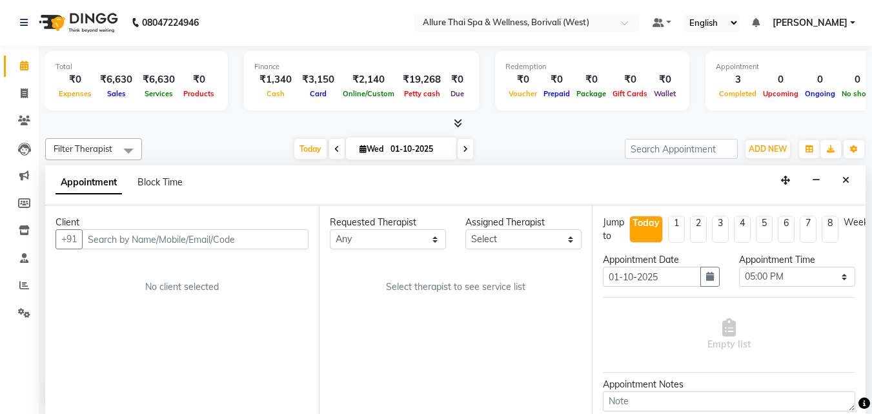
click at [255, 232] on input "text" at bounding box center [195, 239] width 226 height 20
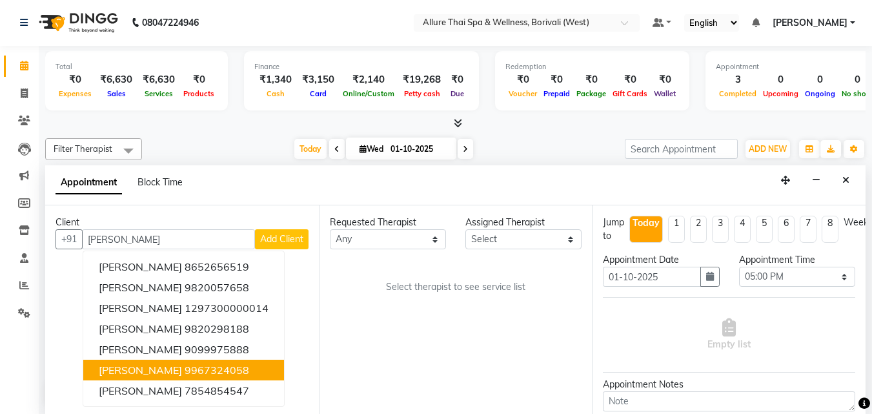
click at [233, 370] on ngb-highlight "9967324058" at bounding box center [217, 369] width 65 height 13
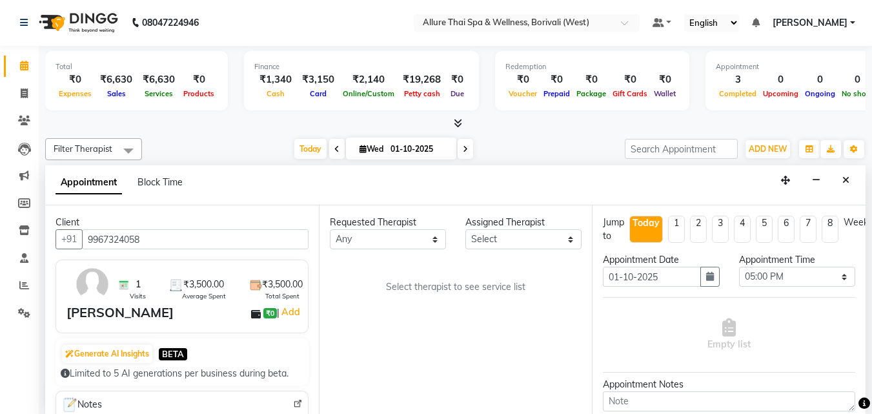
type input "9967324058"
click at [377, 235] on select "Any [PERSON_NAME] [PERSON_NAME]" at bounding box center [388, 239] width 116 height 20
select select "89462"
click at [330, 229] on select "Any [PERSON_NAME] [PERSON_NAME]" at bounding box center [388, 239] width 116 height 20
select select "89462"
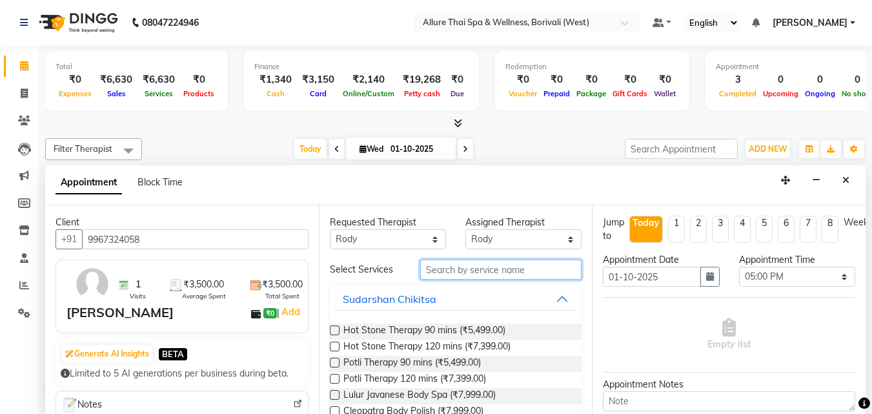
click at [463, 270] on input "text" at bounding box center [500, 269] width 161 height 20
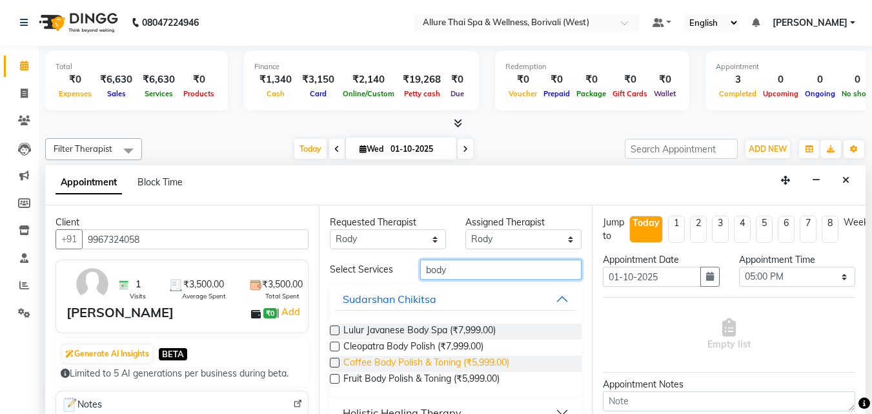
scroll to position [52, 0]
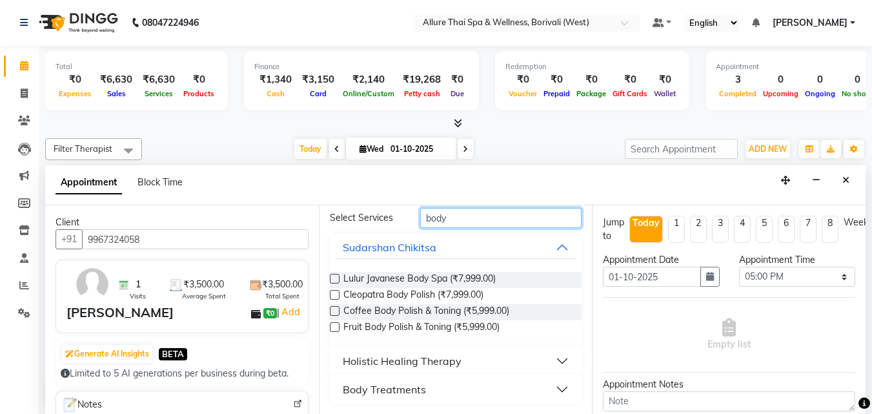
type input "body"
click at [491, 361] on button "Holistic Healing Therapy" at bounding box center [456, 360] width 242 height 23
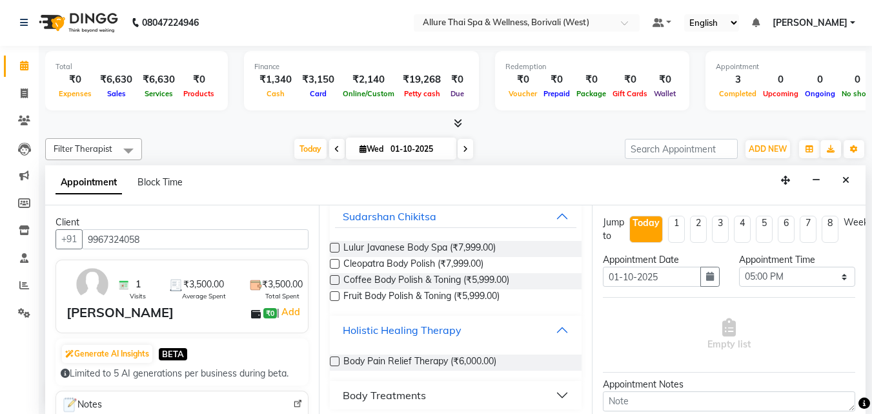
scroll to position [88, 0]
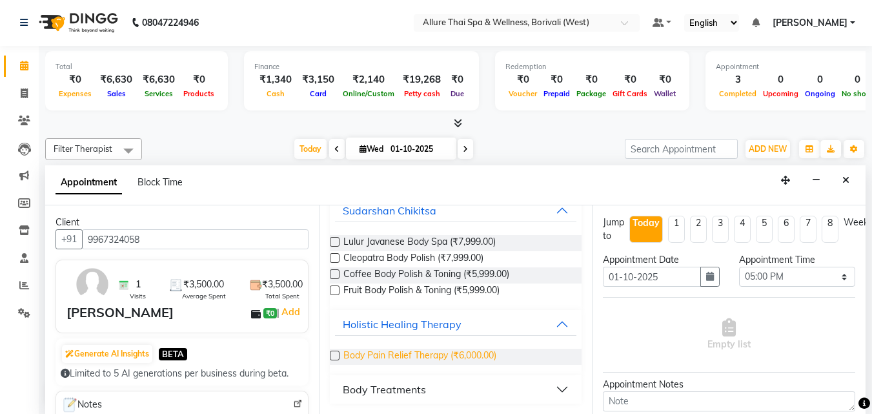
click at [495, 352] on span "Body Pain Relief Therapy (₹6,000.00)" at bounding box center [419, 356] width 153 height 16
checkbox input "true"
select select "4286"
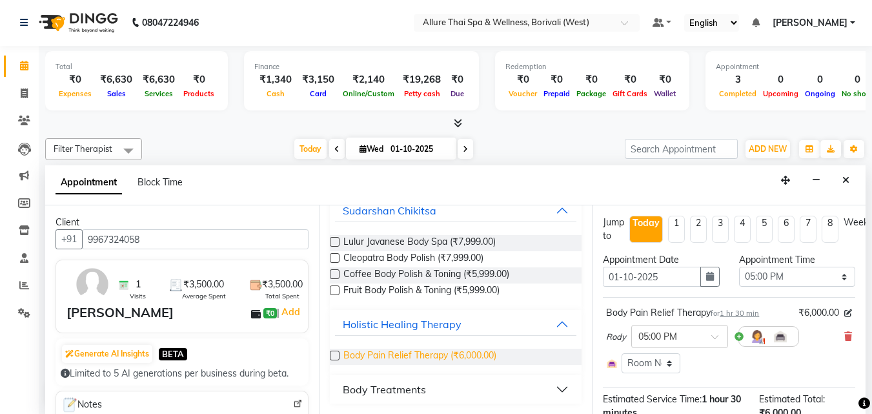
checkbox input "false"
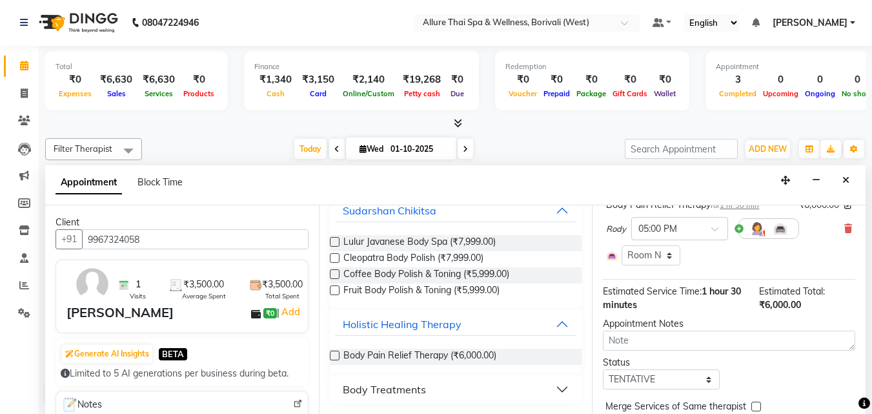
scroll to position [174, 0]
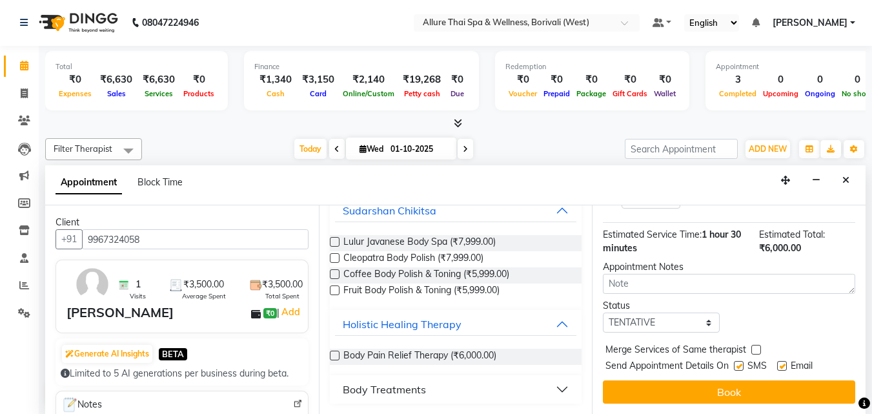
click at [743, 361] on label at bounding box center [739, 366] width 10 height 10
click at [742, 363] on input "checkbox" at bounding box center [738, 367] width 8 height 8
checkbox input "false"
click at [674, 312] on select "Select TENTATIVE CONFIRM CHECK-IN UPCOMING" at bounding box center [661, 322] width 116 height 20
select select "check-in"
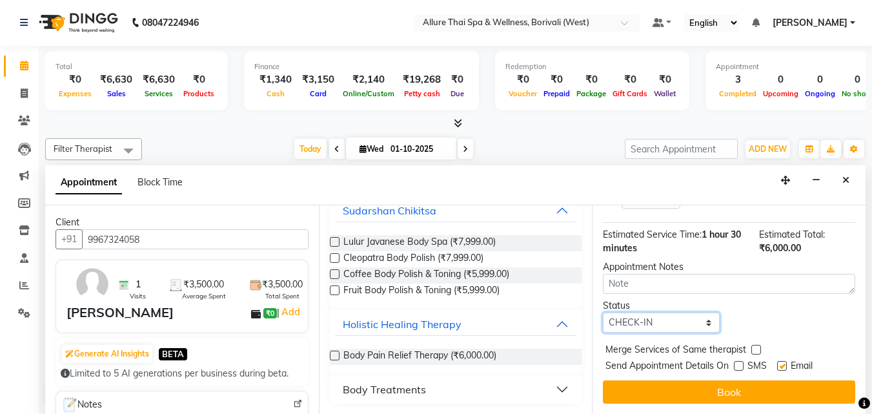
click at [603, 312] on select "Select TENTATIVE CONFIRM CHECK-IN UPCOMING" at bounding box center [661, 322] width 116 height 20
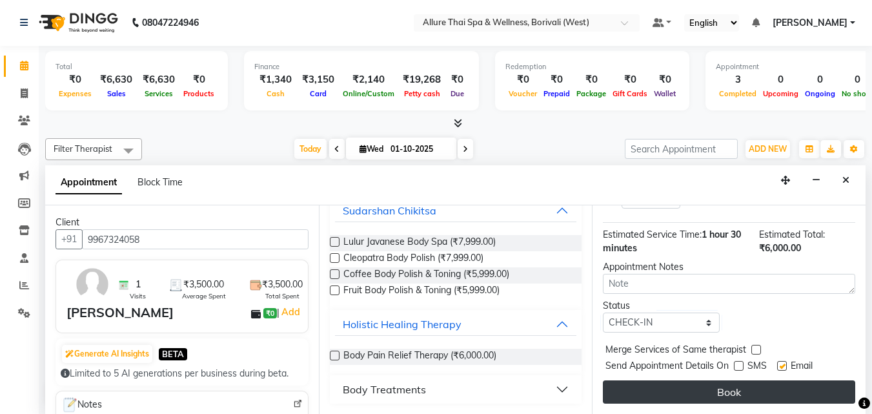
click at [754, 381] on button "Book" at bounding box center [729, 391] width 252 height 23
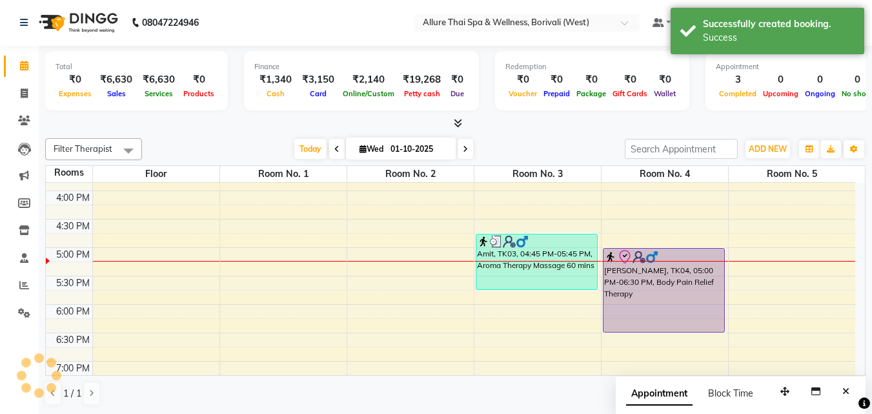
scroll to position [0, 0]
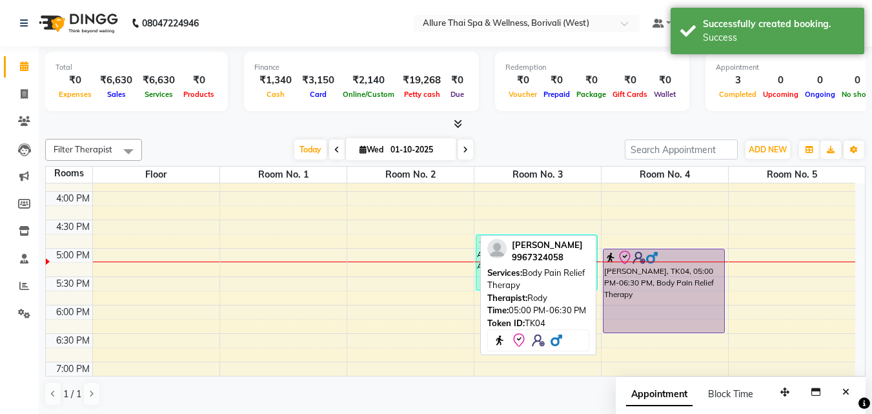
click at [674, 310] on div "[PERSON_NAME], TK04, 05:00 PM-06:30 PM, Body Pain Relief Therapy" at bounding box center [663, 290] width 121 height 83
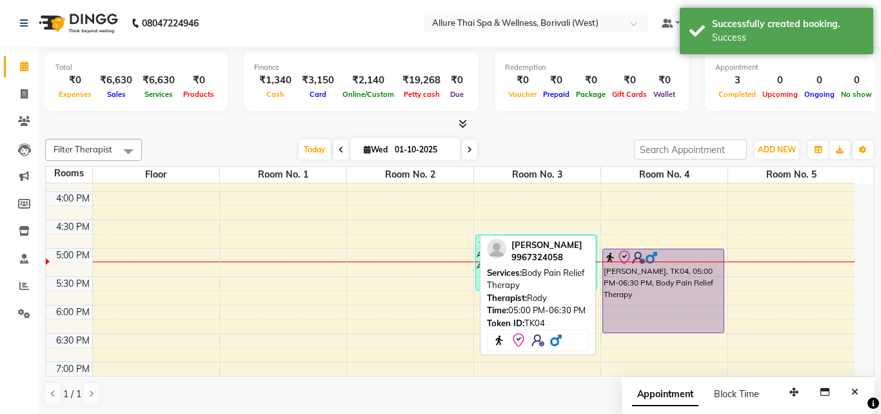
select select "8"
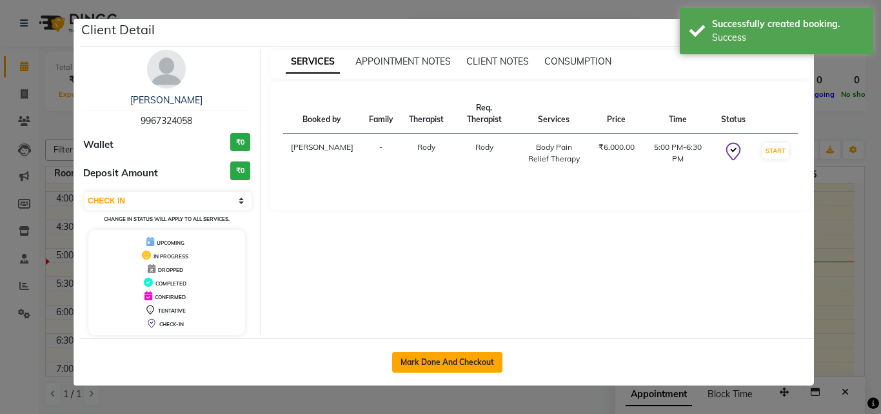
click at [485, 361] on button "Mark Done And Checkout" at bounding box center [447, 362] width 110 height 21
select select "6772"
select select "service"
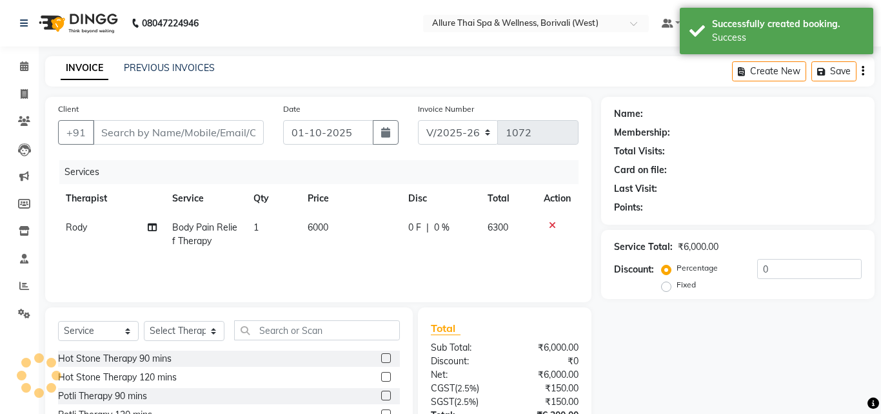
type input "9967324058"
select select "89462"
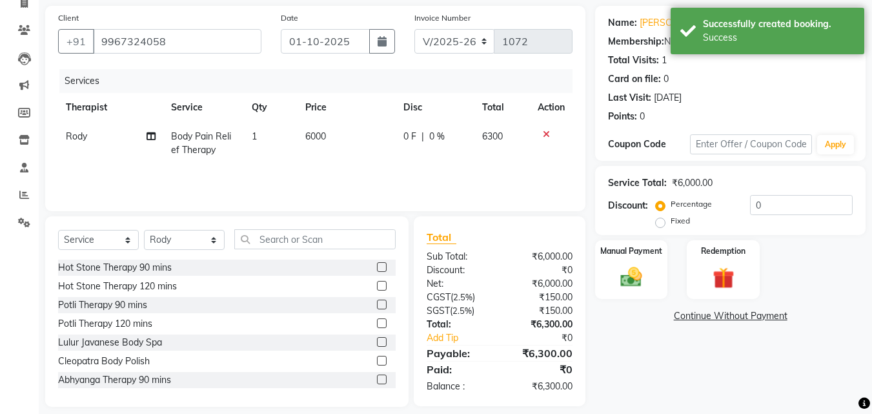
scroll to position [103, 0]
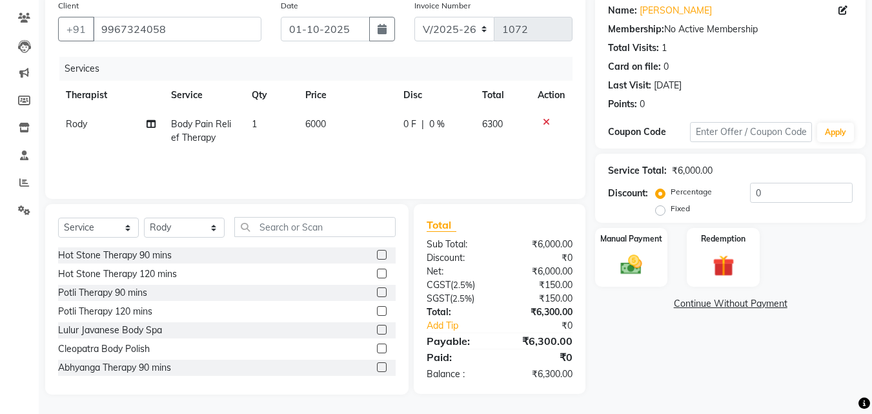
click at [670, 210] on label "Fixed" at bounding box center [679, 209] width 19 height 12
click at [661, 210] on input "Fixed" at bounding box center [662, 208] width 9 height 9
radio input "true"
click at [770, 195] on input "0" at bounding box center [801, 193] width 103 height 20
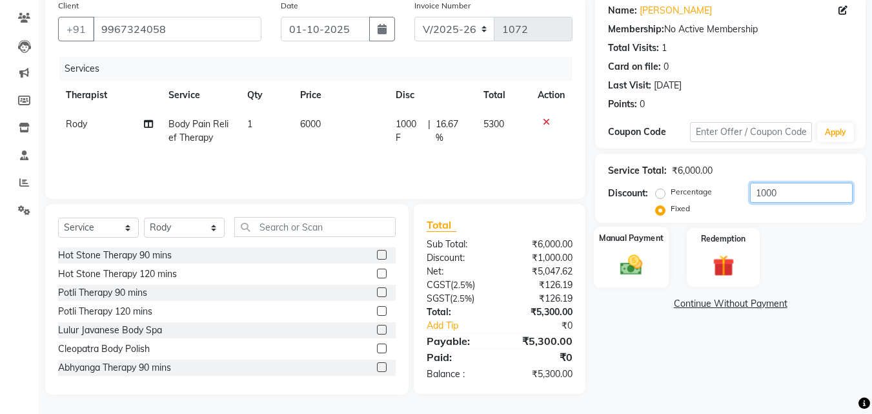
type input "1000"
click at [646, 258] on img at bounding box center [631, 265] width 36 height 26
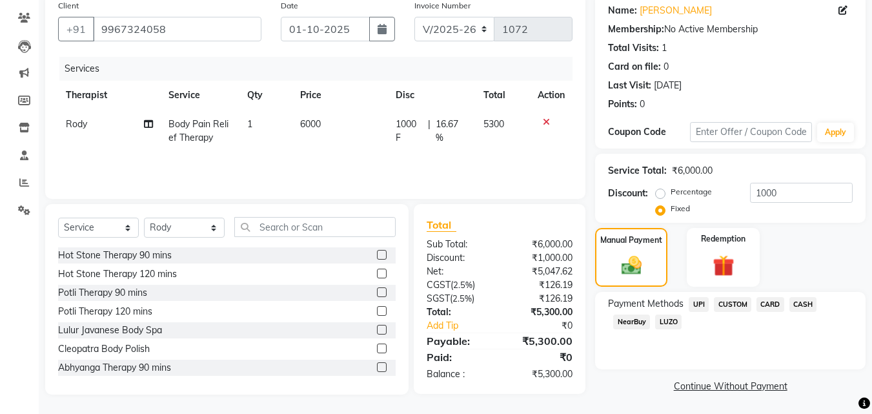
click at [804, 308] on span "CASH" at bounding box center [803, 304] width 28 height 15
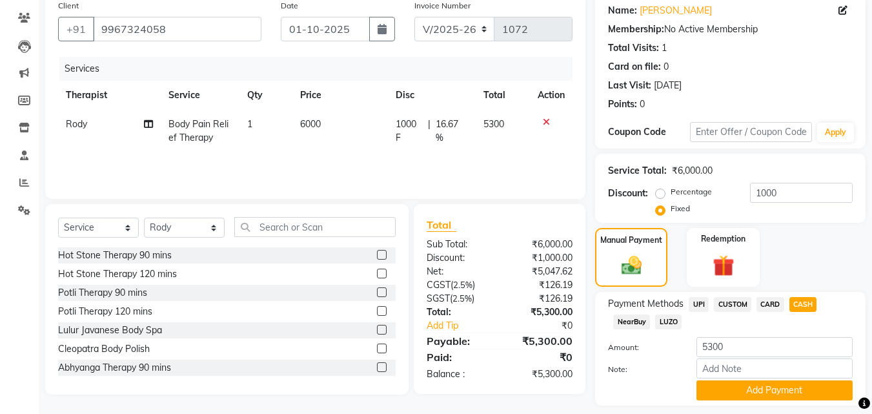
scroll to position [141, 0]
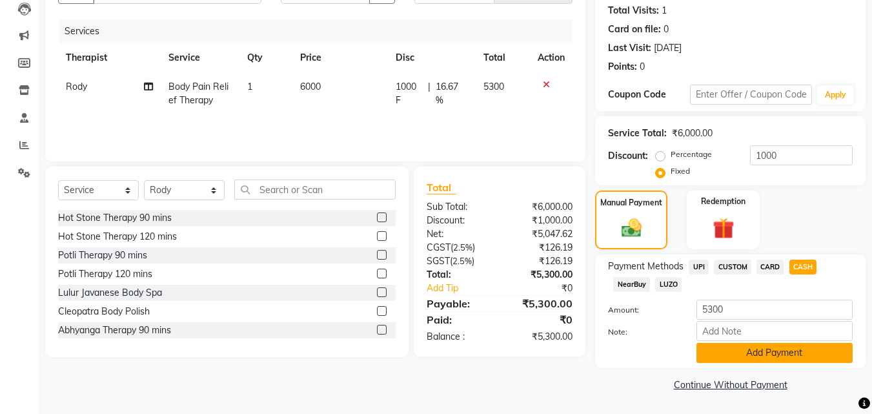
click at [742, 355] on button "Add Payment" at bounding box center [774, 353] width 156 height 20
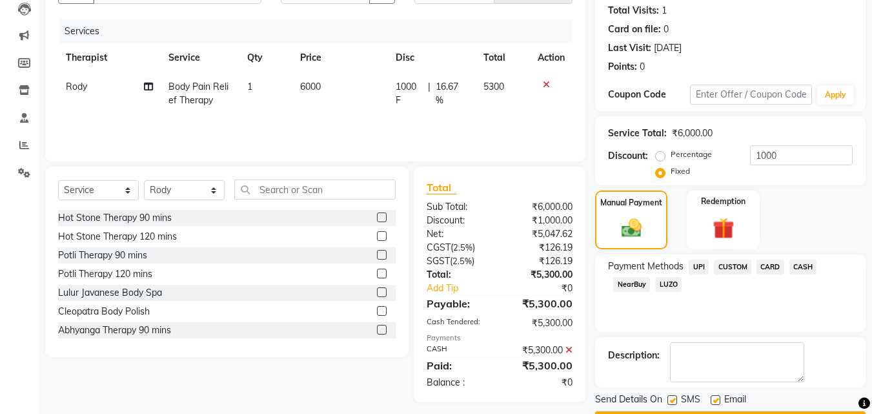
scroll to position [177, 0]
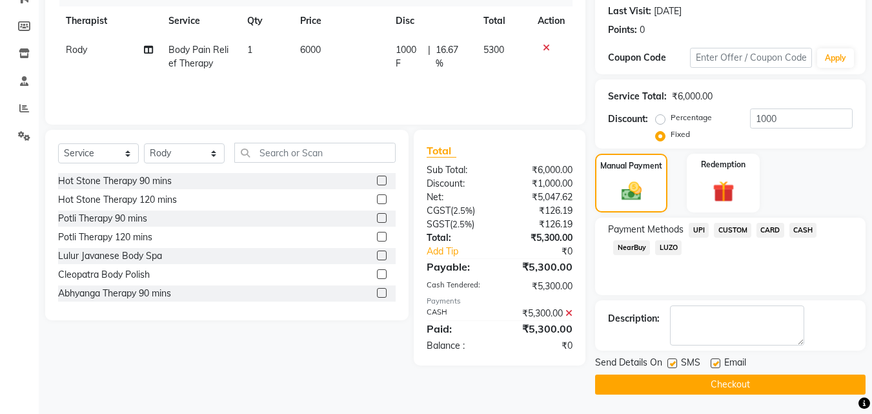
click at [675, 362] on label at bounding box center [672, 363] width 10 height 10
click at [675, 362] on input "checkbox" at bounding box center [671, 363] width 8 height 8
checkbox input "false"
click at [679, 385] on button "Checkout" at bounding box center [730, 384] width 270 height 20
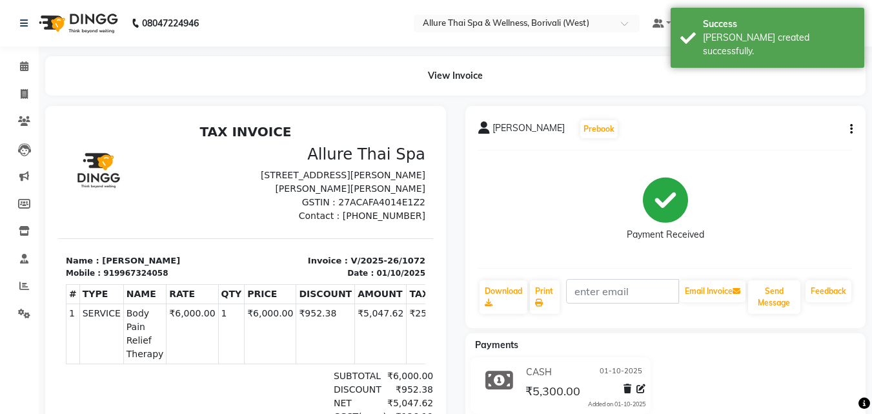
select select "service"
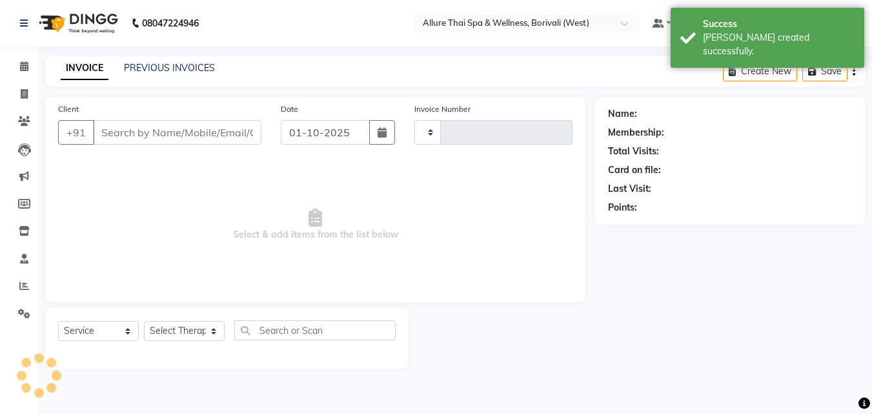
type input "1073"
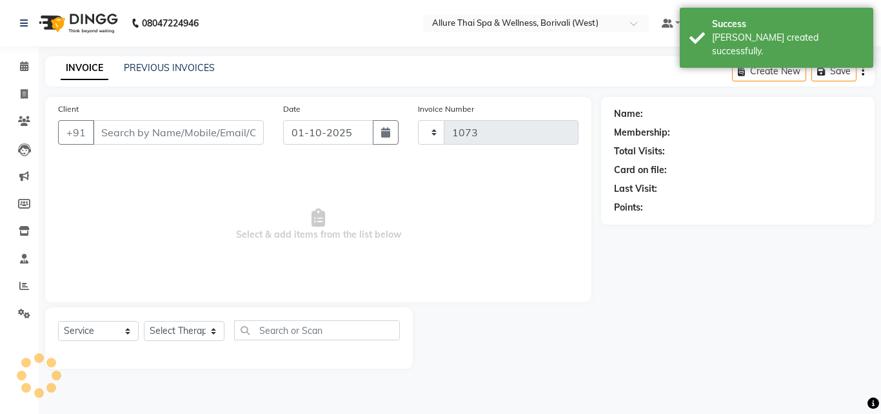
select select "6772"
type input "9967324058"
select select "89462"
